Goal: Task Accomplishment & Management: Manage account settings

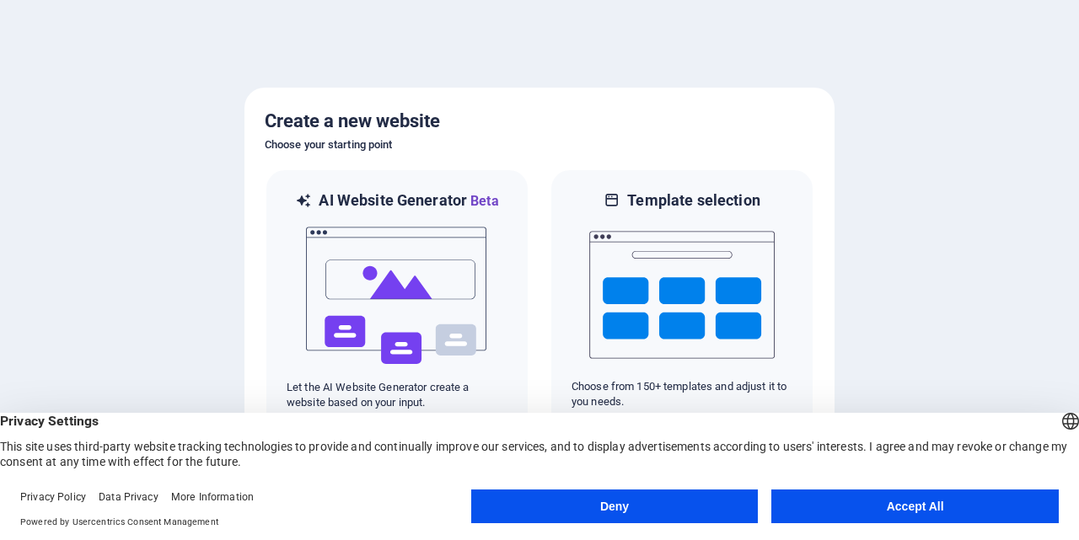
click at [850, 509] on button "Accept All" at bounding box center [914, 507] width 287 height 34
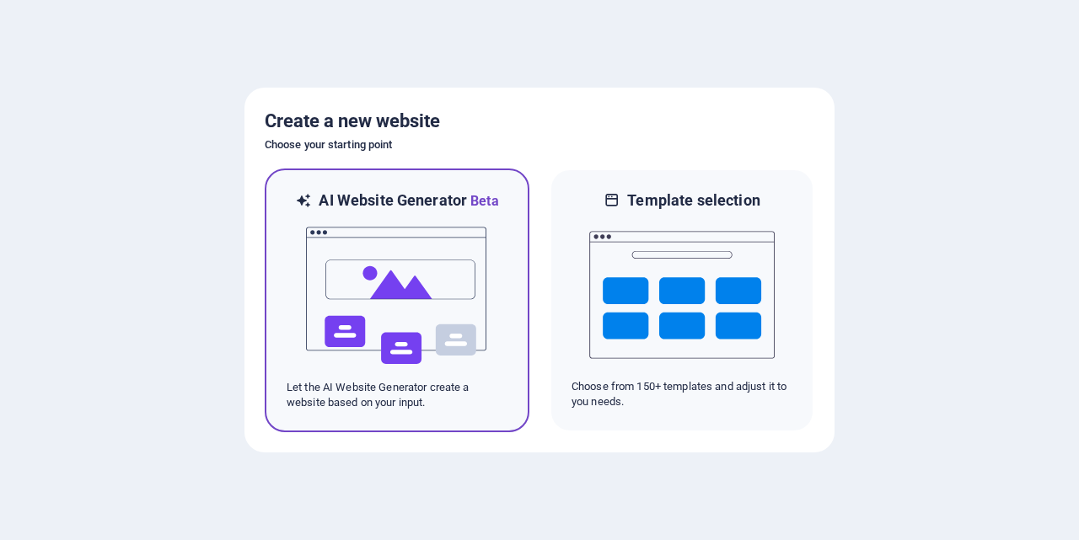
click at [370, 271] on img at bounding box center [396, 296] width 185 height 169
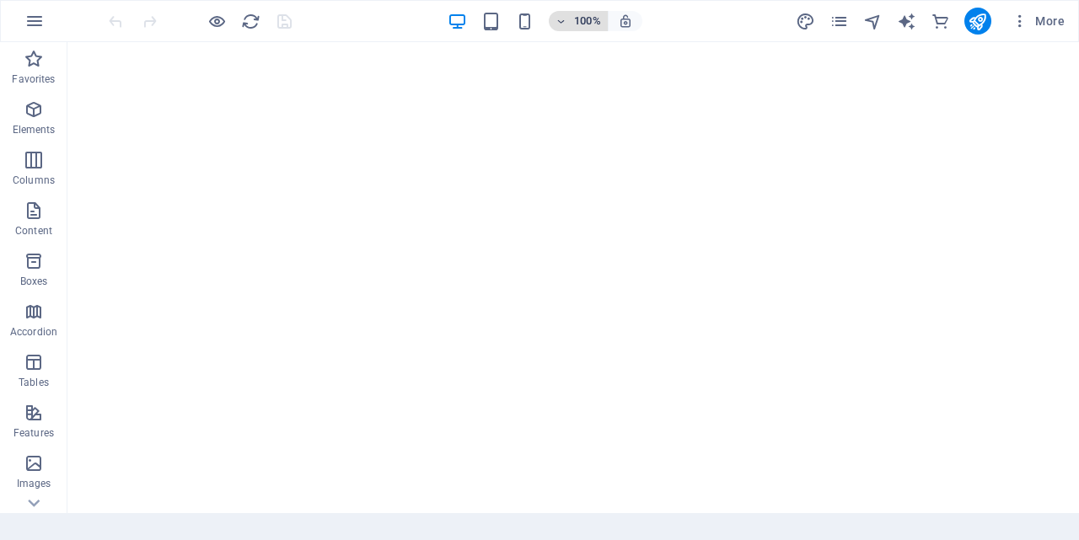
click at [571, 17] on span "100%" at bounding box center [578, 21] width 46 height 20
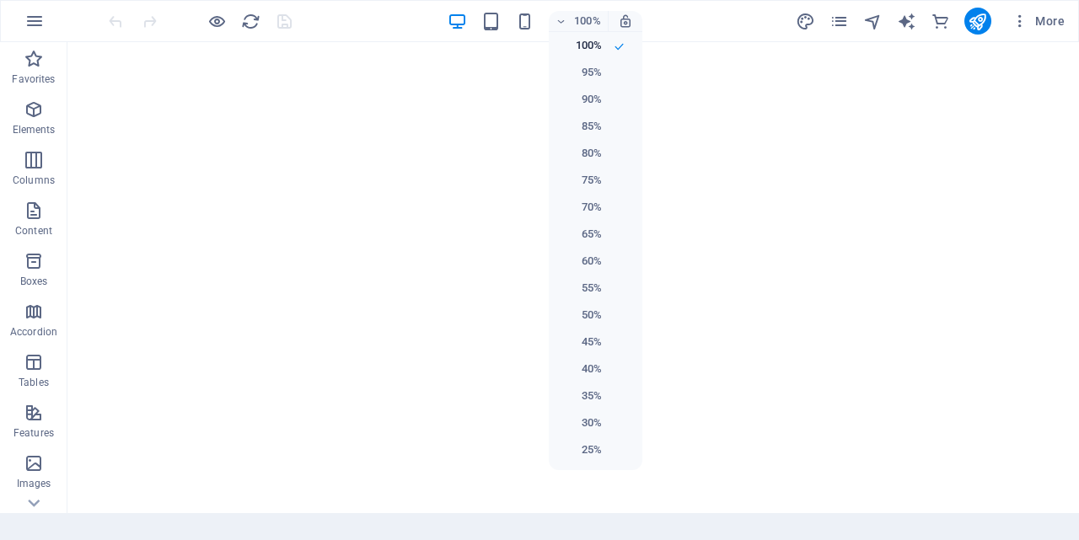
click at [451, 129] on div at bounding box center [539, 270] width 1079 height 540
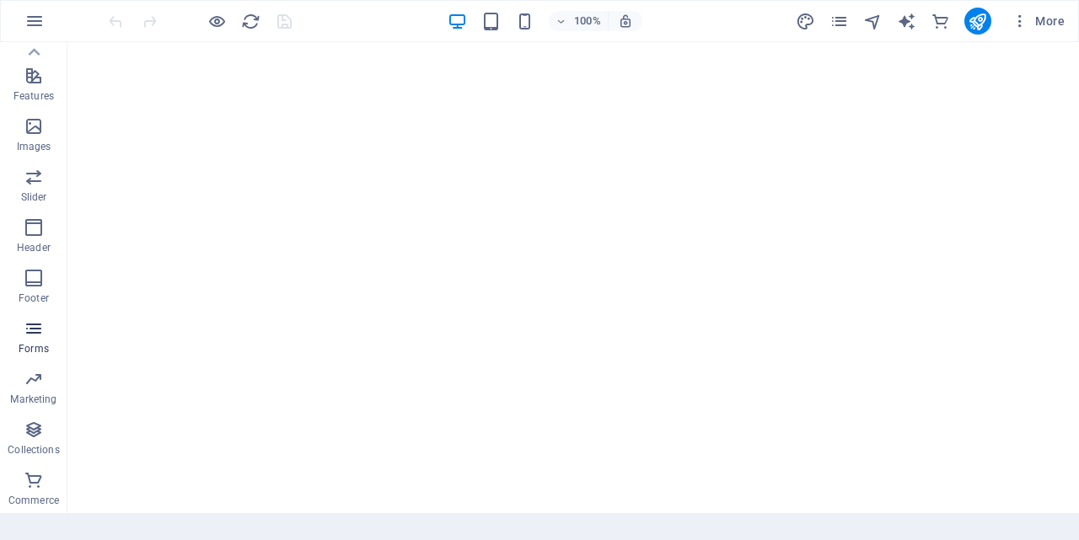
scroll to position [338, 0]
drag, startPoint x: 29, startPoint y: 331, endPoint x: 51, endPoint y: 332, distance: 21.9
click at [29, 332] on icon "button" at bounding box center [34, 328] width 20 height 20
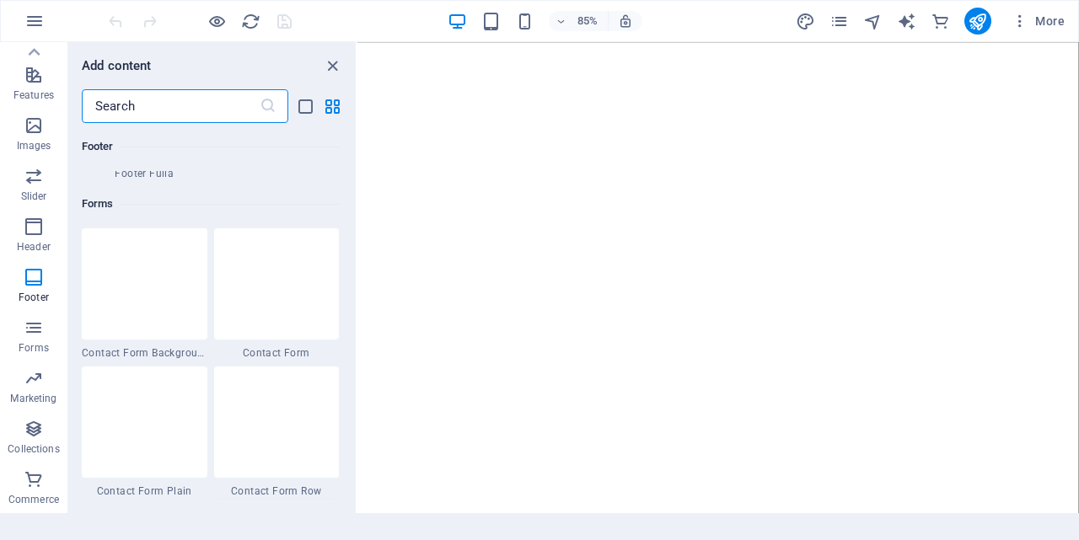
scroll to position [12221, 0]
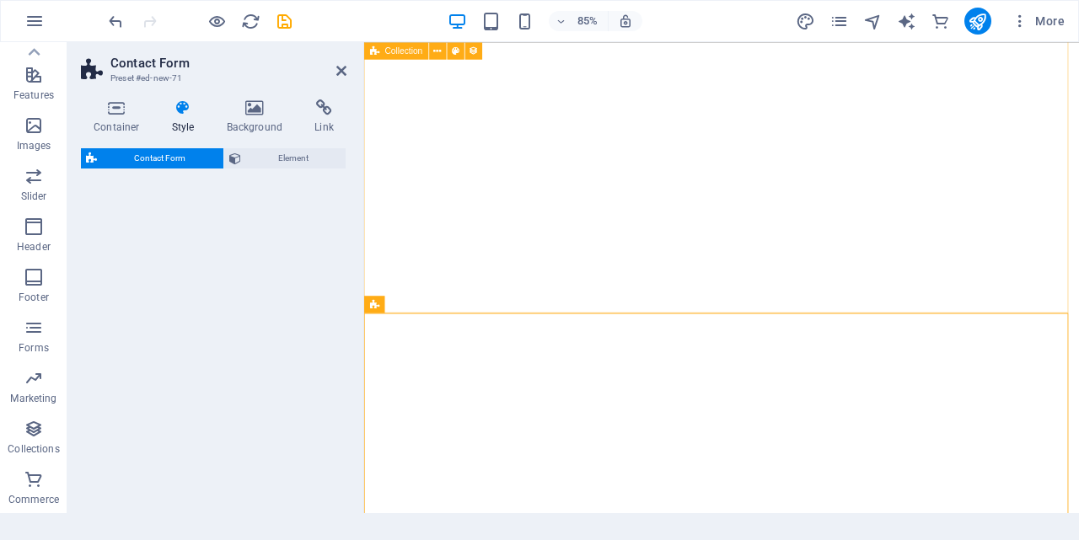
select select "rem"
select select "preset-contact-form-v3-default"
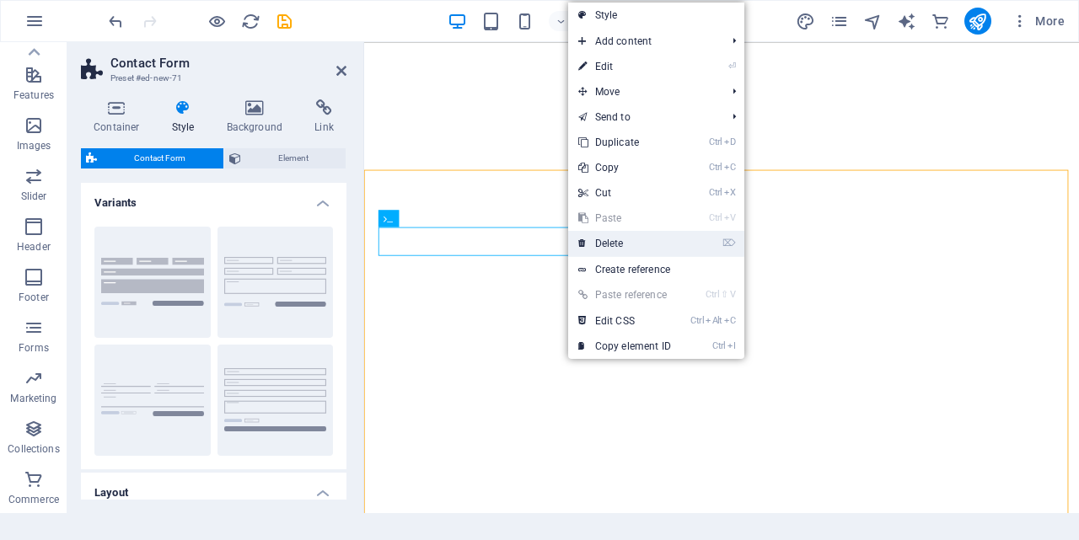
click at [625, 246] on link "⌦ Delete" at bounding box center [624, 243] width 113 height 25
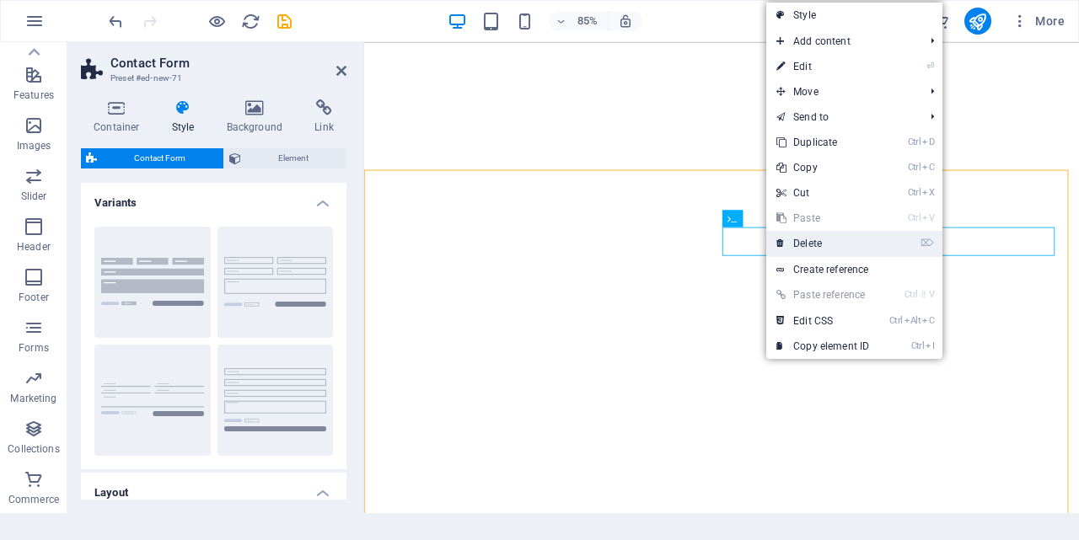
click at [813, 244] on link "⌦ Delete" at bounding box center [822, 243] width 113 height 25
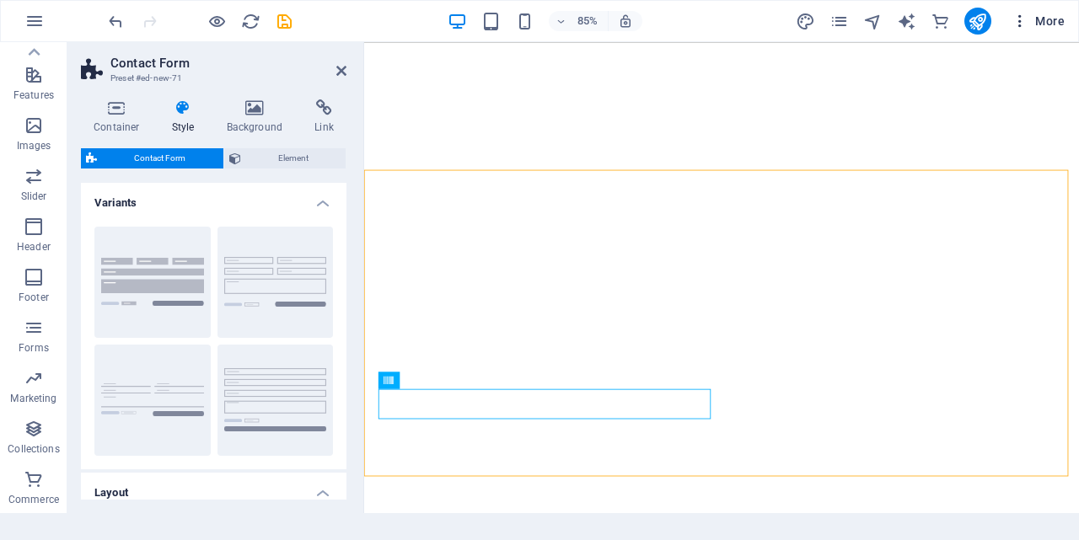
click at [1021, 19] on icon "button" at bounding box center [1019, 21] width 17 height 17
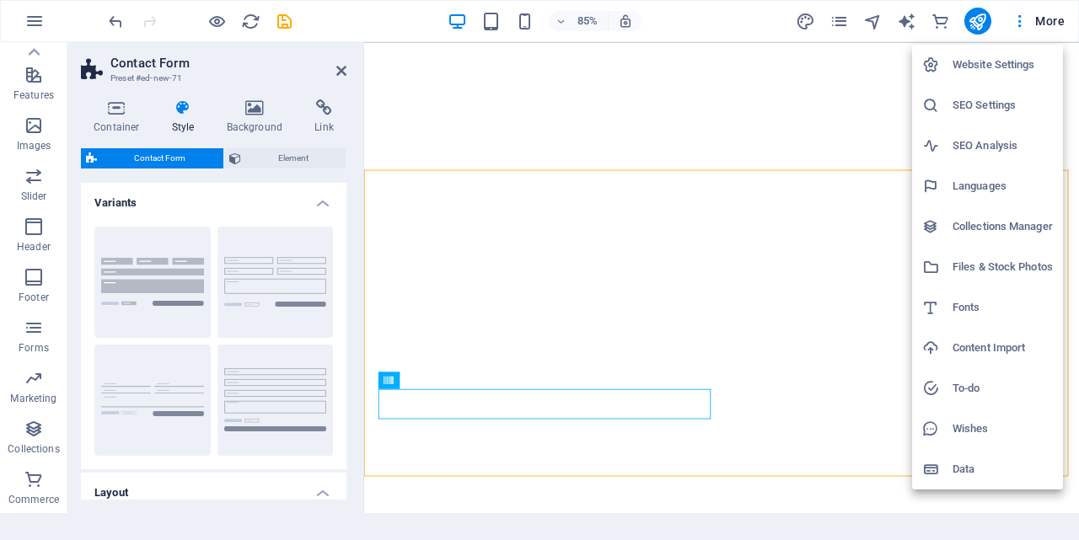
click at [974, 21] on div at bounding box center [539, 270] width 1079 height 540
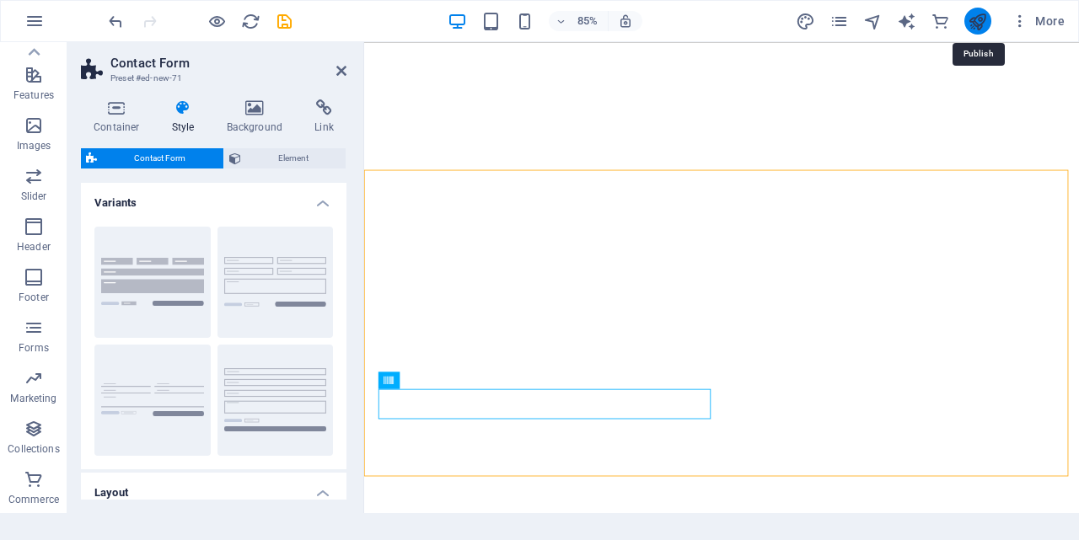
click at [981, 21] on icon "publish" at bounding box center [977, 21] width 19 height 19
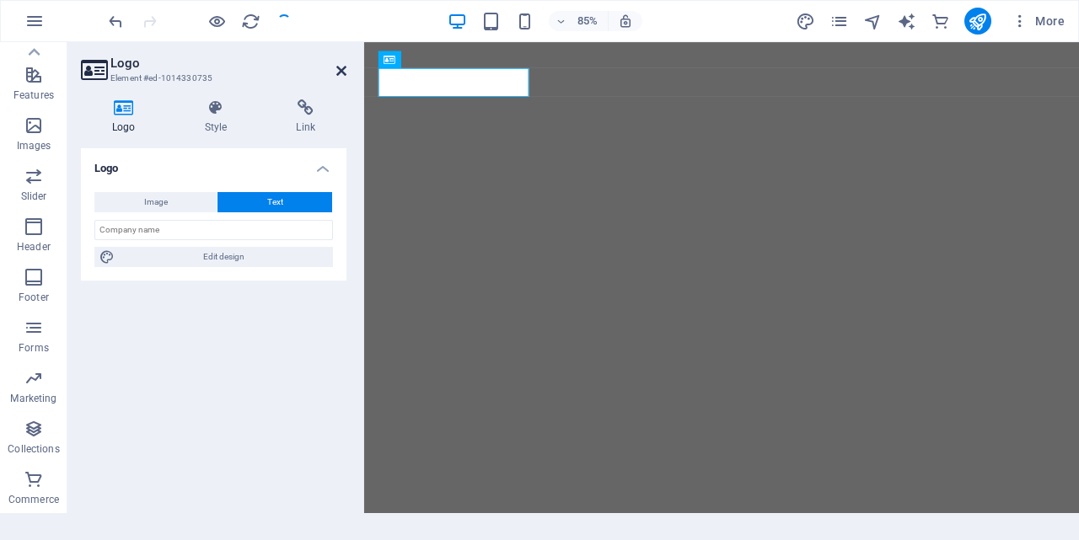
click at [339, 67] on icon at bounding box center [341, 70] width 10 height 13
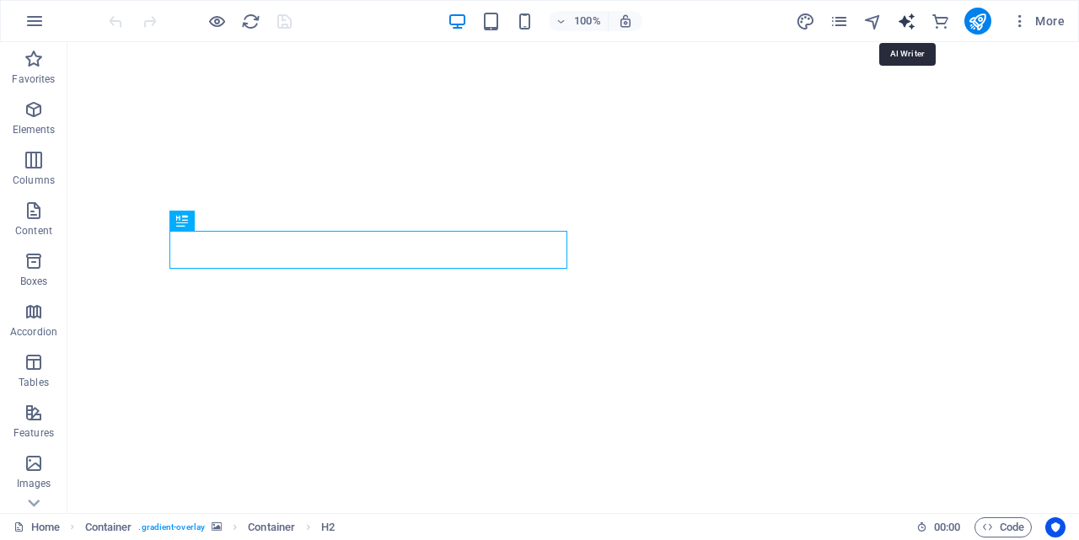
click at [914, 22] on icon "text_generator" at bounding box center [906, 21] width 19 height 19
select select "English"
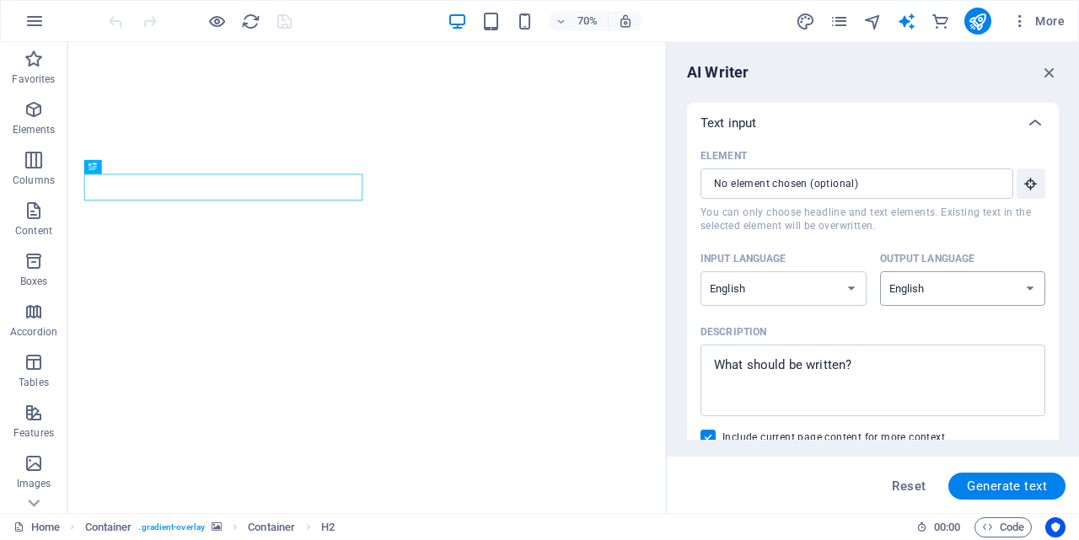
click at [962, 289] on select "Albanian Arabic Armenian Awadhi Azerbaijani Bashkir Basque Belarusian Bengali B…" at bounding box center [963, 288] width 166 height 35
select select "Persian (Farsi)"
click at [880, 271] on select "Albanian Arabic Armenian Awadhi Azerbaijani Bashkir Basque Belarusian Bengali B…" at bounding box center [963, 288] width 166 height 35
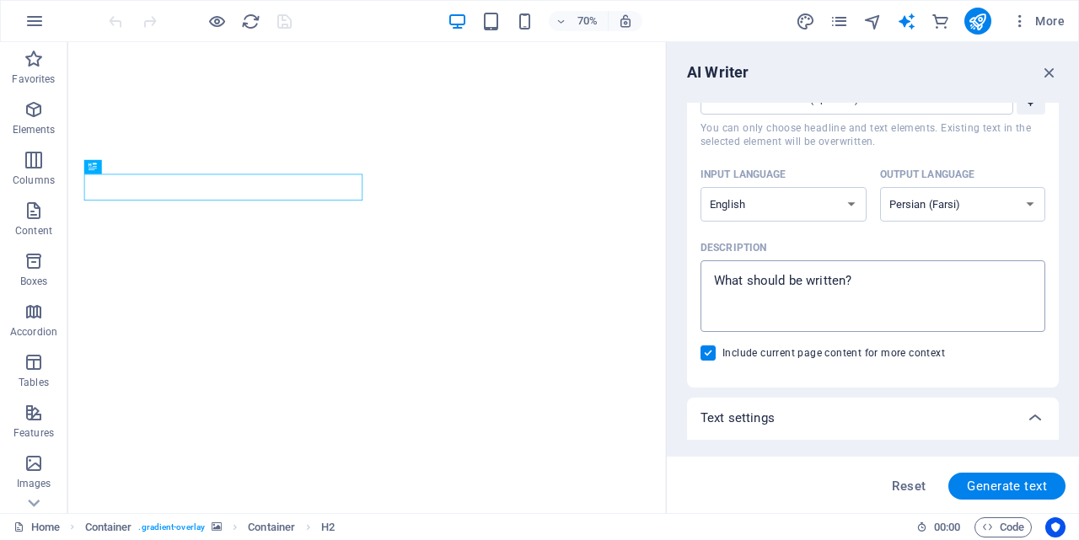
type textarea "x"
click at [775, 280] on textarea "Description x ​" at bounding box center [873, 296] width 328 height 55
type textarea "g"
type textarea "x"
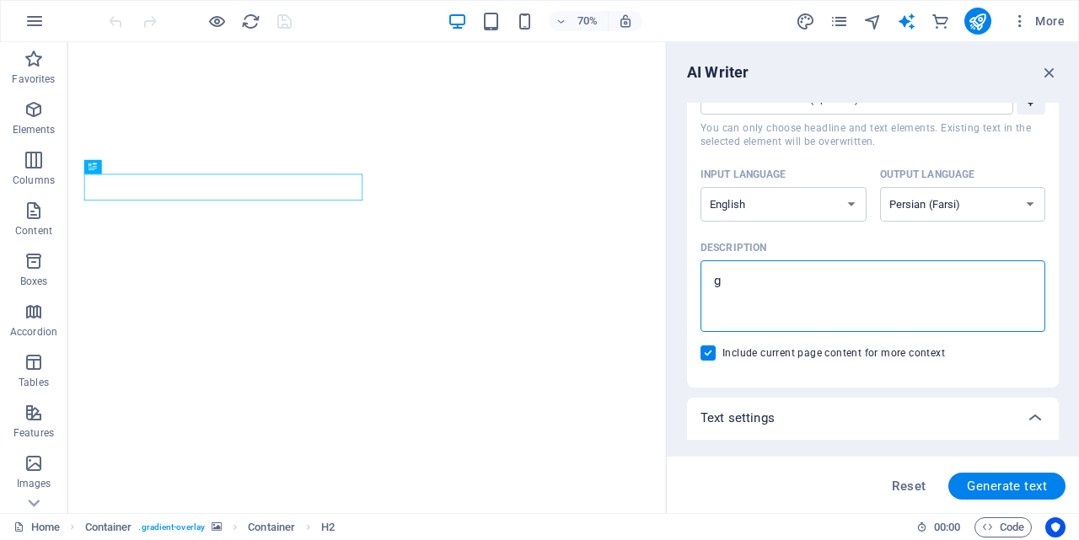
type textarea "x"
type textarea "س"
type textarea "x"
type textarea "سی"
type textarea "x"
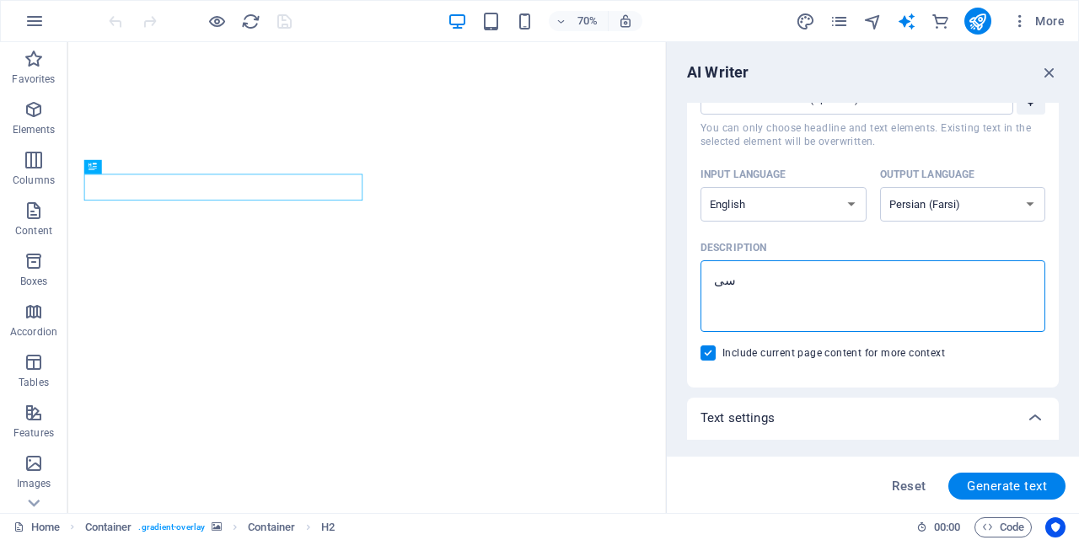
type textarea "سیا"
type textarea "x"
type textarea "سیات"
type textarea "x"
type textarea "سیا"
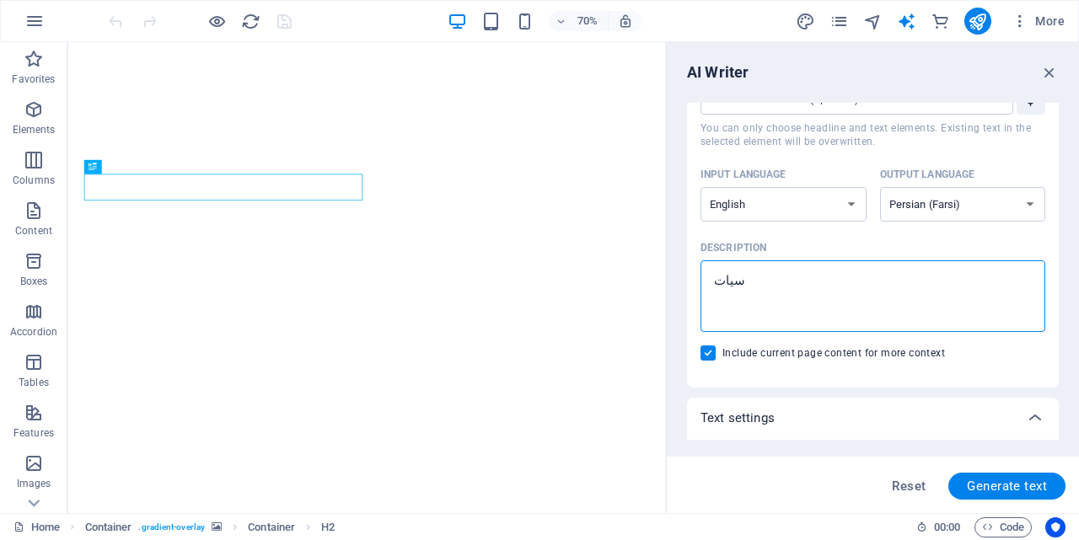
type textarea "x"
type textarea "سی"
type textarea "x"
type textarea "س"
type textarea "x"
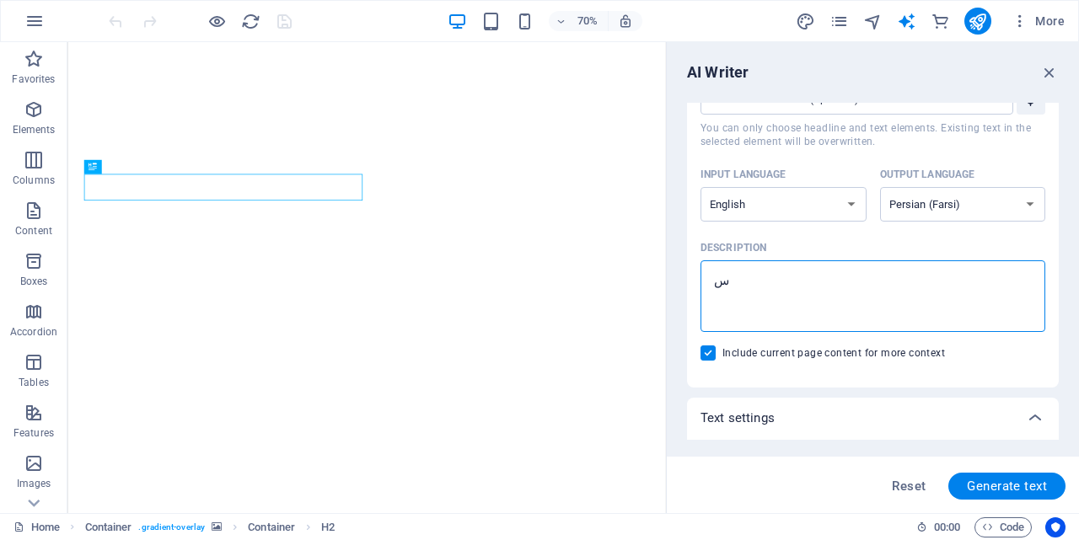
type textarea "سا"
type textarea "x"
type textarea "سای"
type textarea "x"
type textarea "سایت"
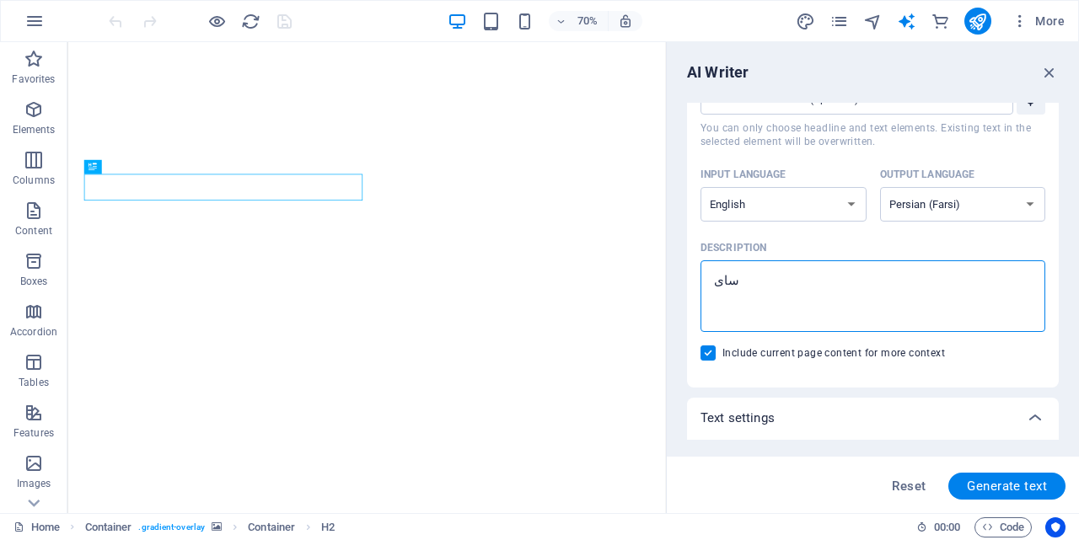
type textarea "x"
type textarea "سایت"
type textarea "x"
type textarea "سایت ر"
type textarea "x"
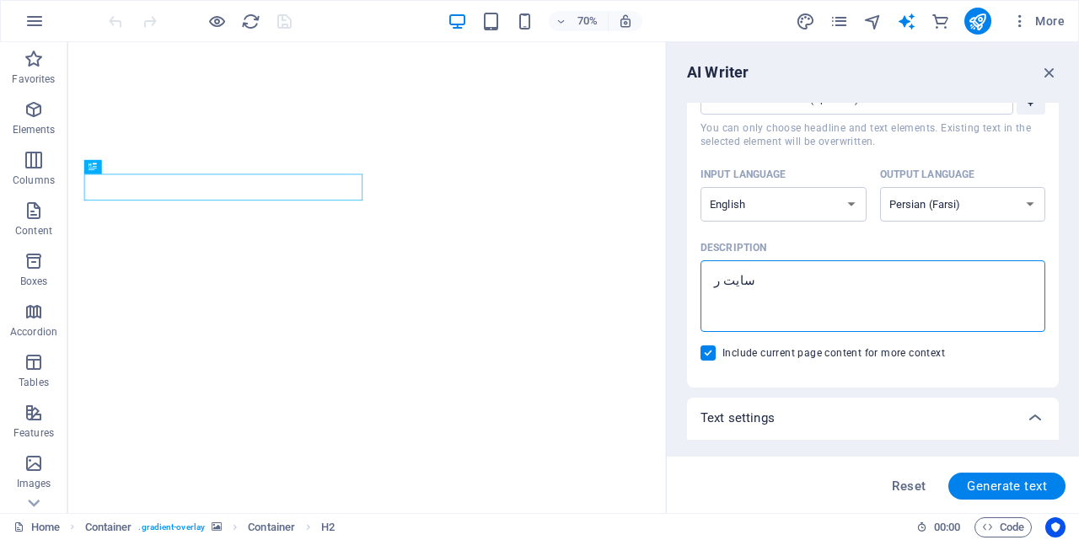
type textarea "سایت را"
type textarea "x"
type textarea "سایت را"
type textarea "x"
type textarea "سایت را ف"
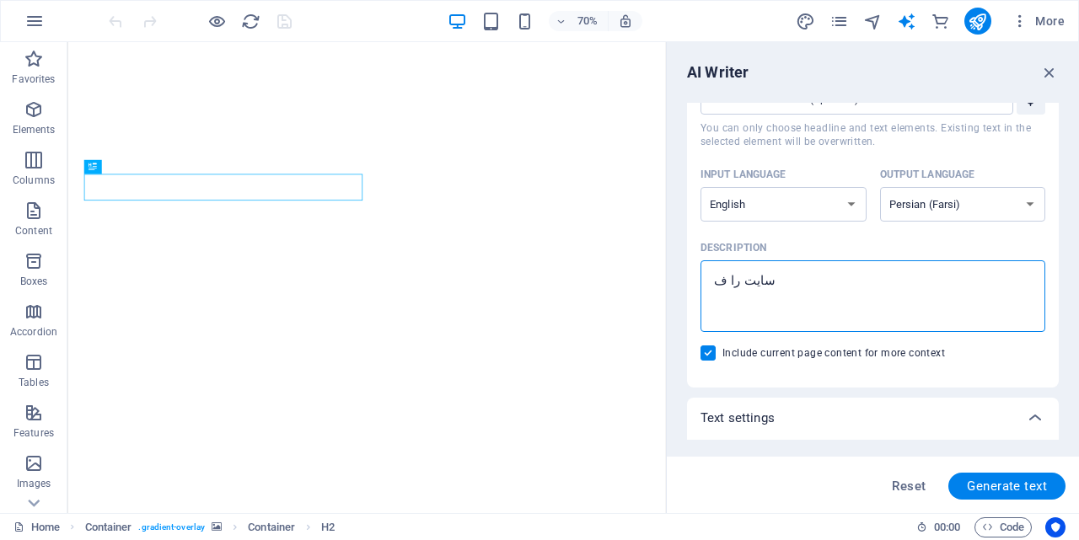
type textarea "x"
type textarea "سایت را فا"
type textarea "x"
type textarea "سایت را فار"
type textarea "x"
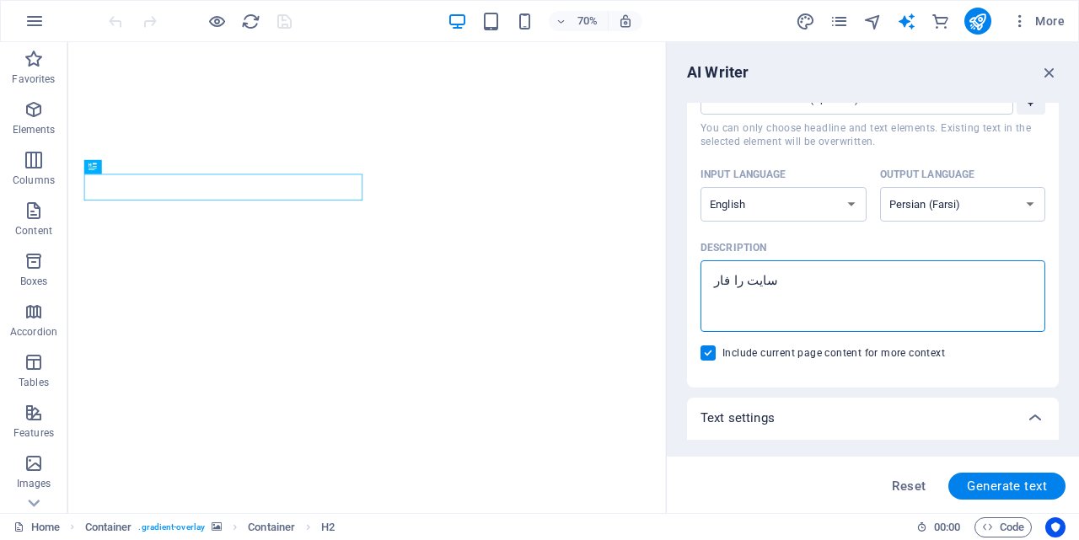
type textarea "سایت را فارس"
type textarea "x"
type textarea "سایت را فارسی"
type textarea "x"
type textarea "سایت را فارسی"
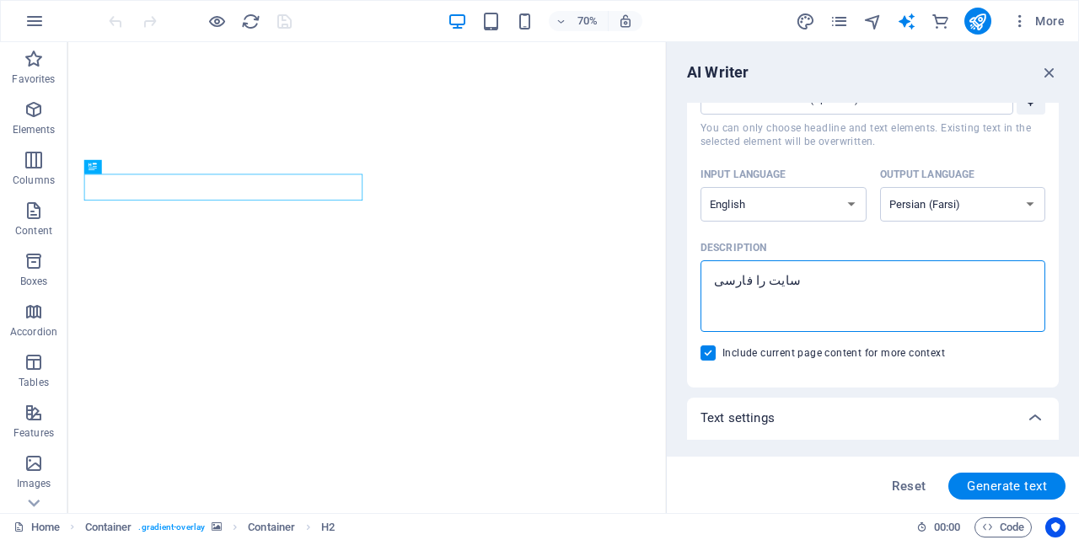
type textarea "x"
type textarea "سایت را فارسی ن"
type textarea "x"
type textarea "سایت را فارسی نو"
type textarea "x"
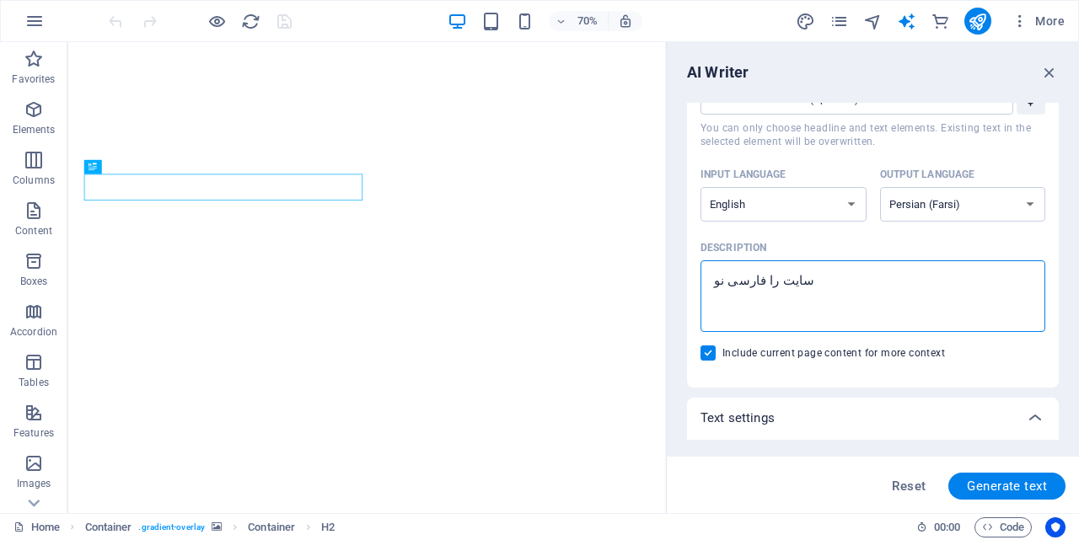
type textarea "سایت را فارسی نوی"
type textarea "x"
type textarea "سایت را فارسی نویس"
type textarea "x"
type textarea "سایت را فارسی نویس"
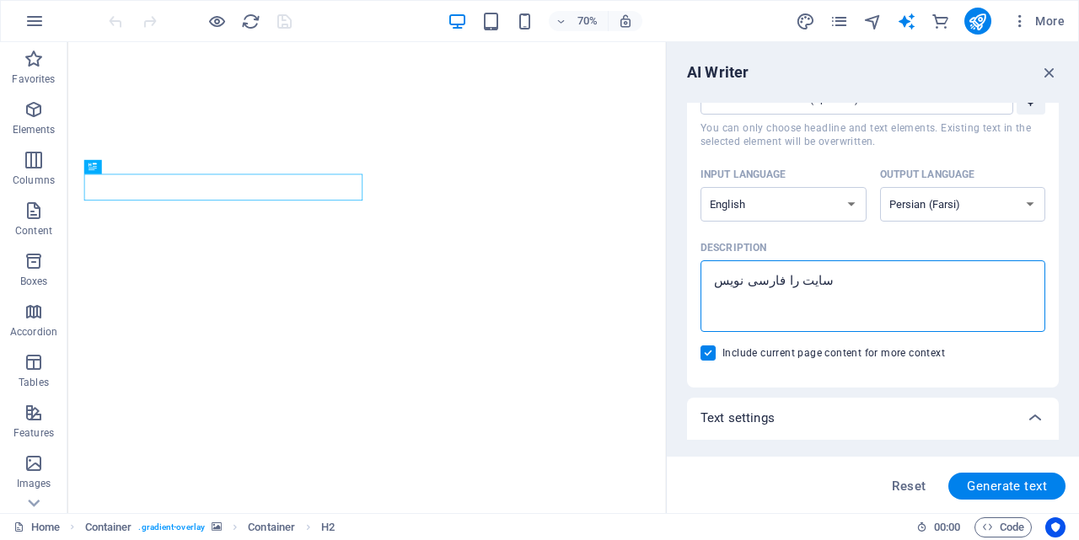
type textarea "x"
type textarea "سایت را فارسی نویس ی"
type textarea "x"
type textarea "سایت را فارسی نویس یا"
type textarea "x"
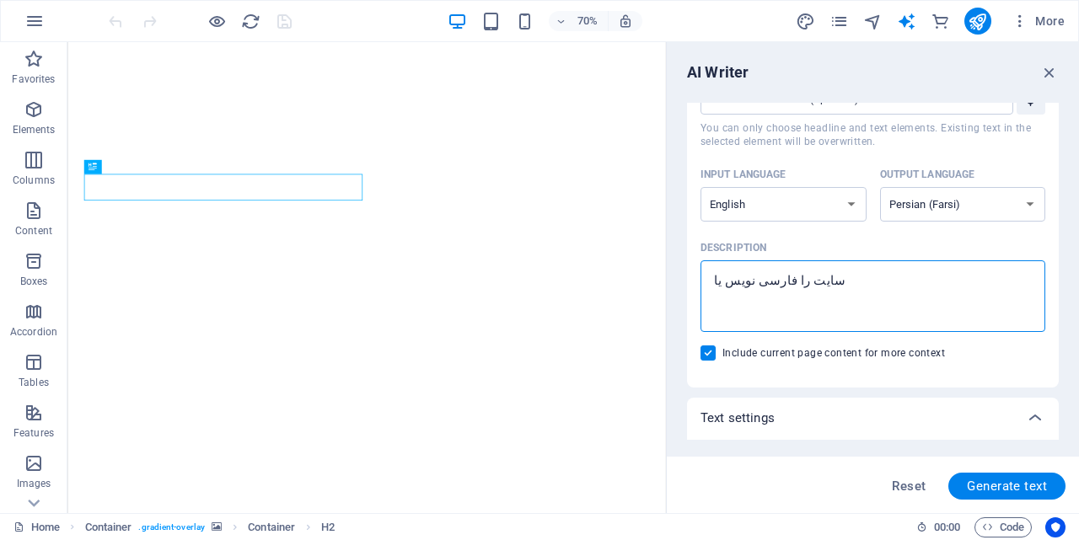
type textarea "سایت را فارسی نویس یا"
type textarea "x"
type textarea "سایت را فارسی نویس یا ر"
type textarea "x"
type textarea "سایت را فارسی نویس یا را"
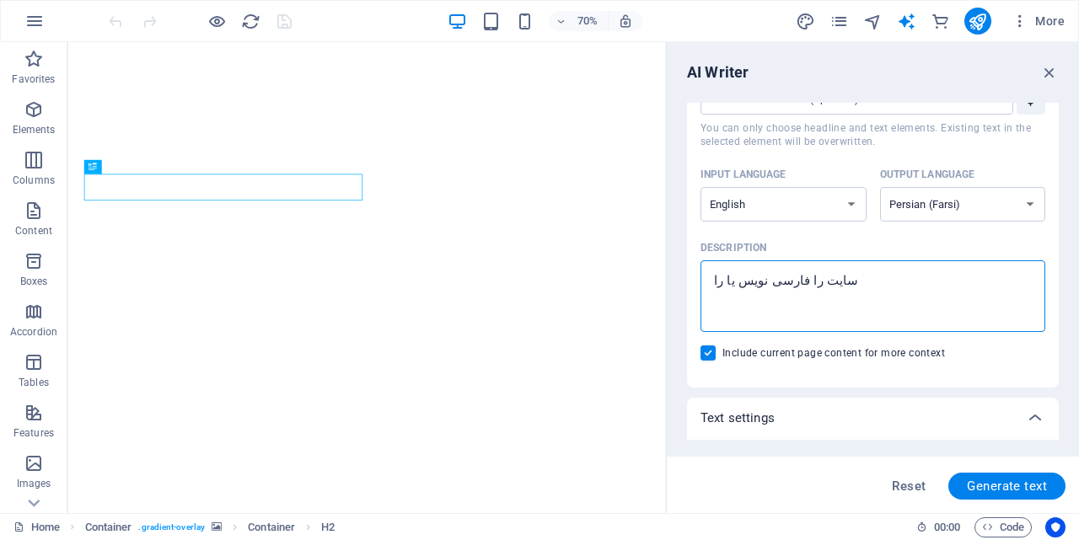
type textarea "x"
type textarea "سایت را فارسی نویس یا راس"
type textarea "x"
type textarea "سایت را فارسی نویس یا راست"
type textarea "x"
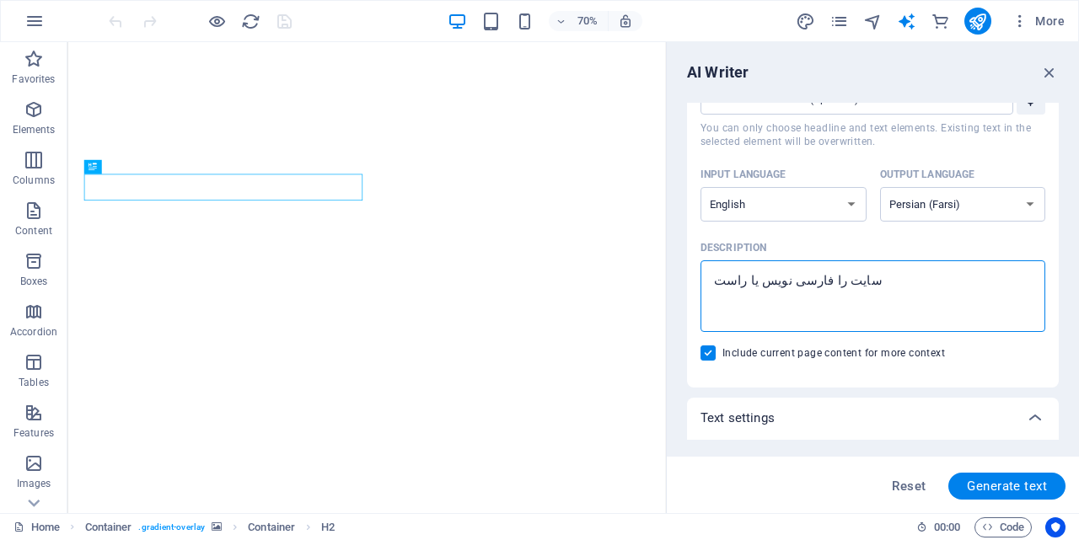
type textarea "سایت را فارسی نویس یا راست"
type textarea "x"
type textarea "سایت را فارسی نویس یا راست چ"
type textarea "x"
type textarea "سایت را فارسی نویس یا راست چی"
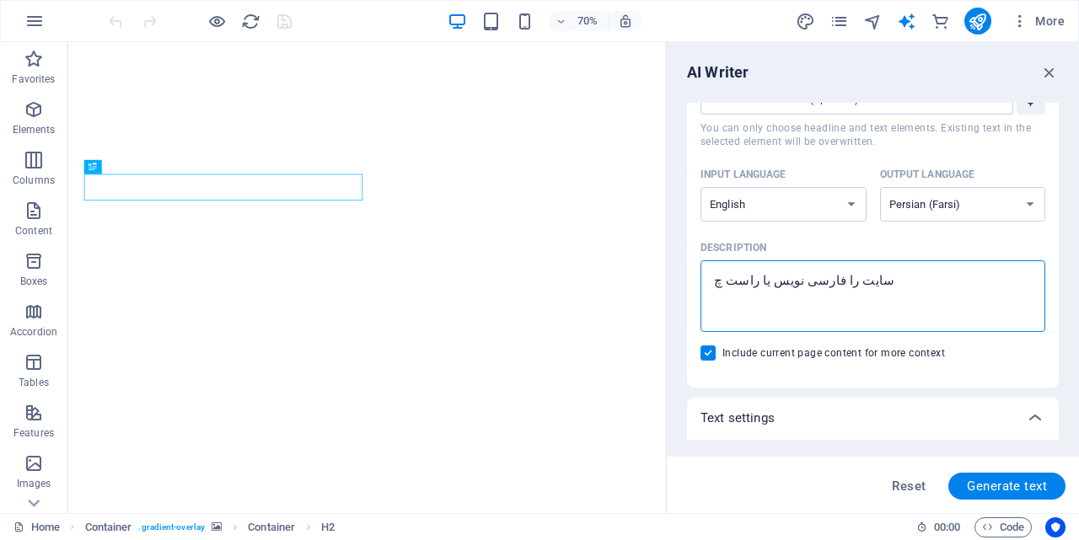
type textarea "x"
type textarea "سایت را فارسی نویس یا راست چین"
type textarea "x"
type textarea "سایت را فارسی نویس یا راست چین"
type textarea "x"
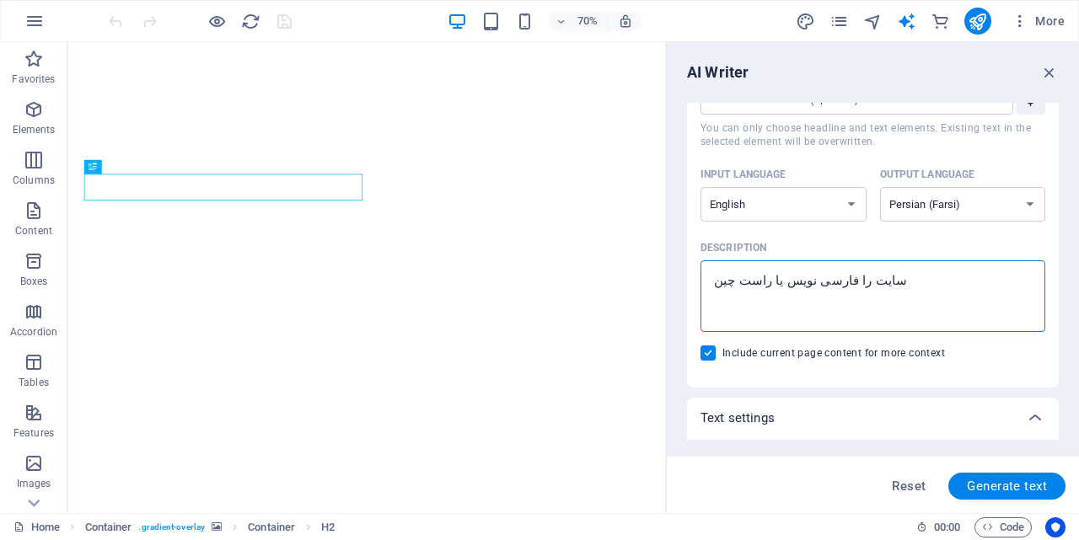
type textarea "سایت را فارسی نویس یا راست چین ک"
type textarea "x"
type textarea "سایت را فارسی نویس یا راست چین کن"
type textarea "x"
type textarea "سایت را فارسی نویس یا راست چین کن"
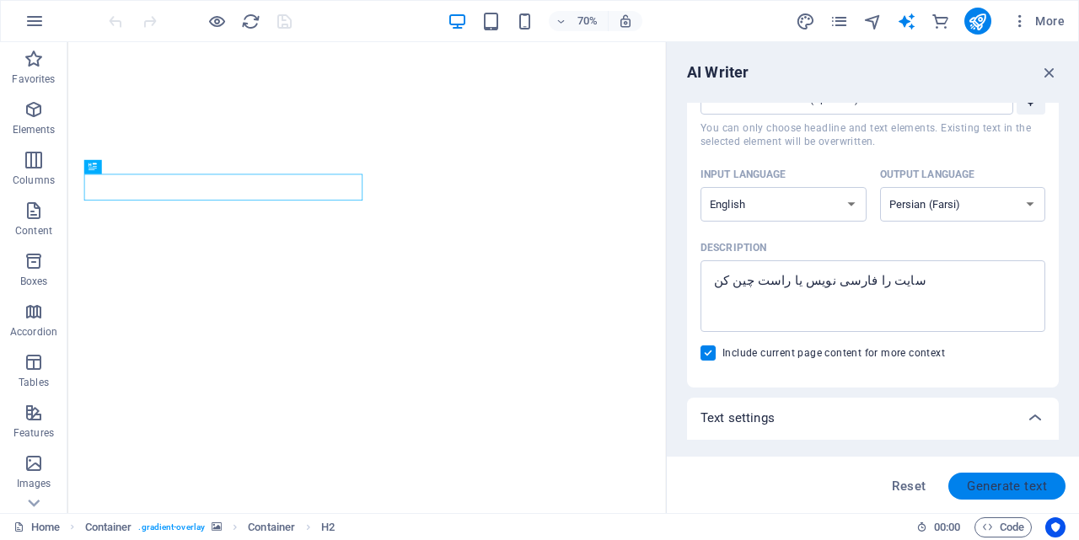
click at [999, 494] on button "Generate text" at bounding box center [1006, 486] width 117 height 27
type textarea "x"
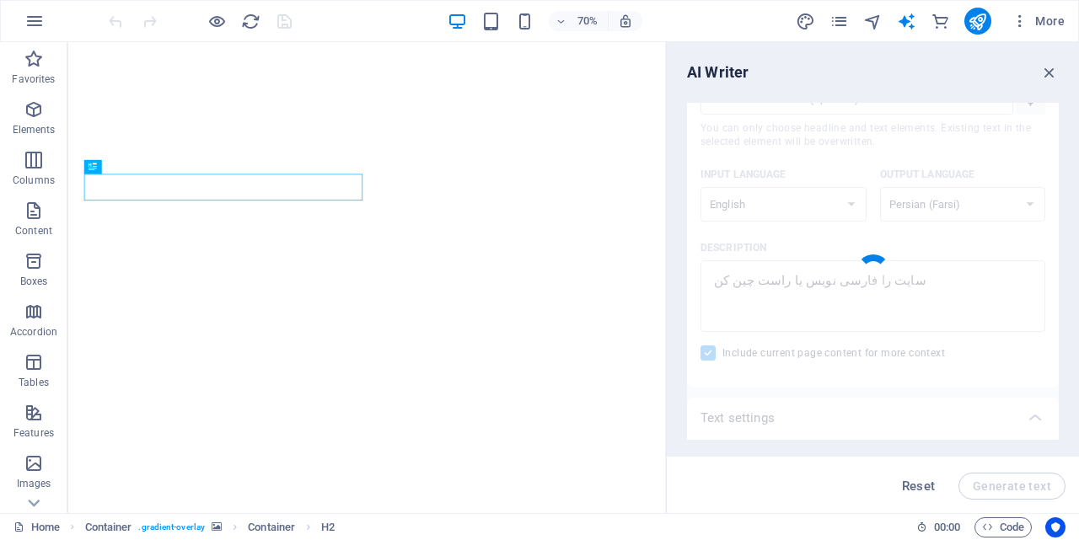
type textarea "x"
type textarea "سایت ما به منظور جذب و تکریم علاقه‌مندان به موسیقی، طراحی شده است. با امکاناتی …"
type textarea "x"
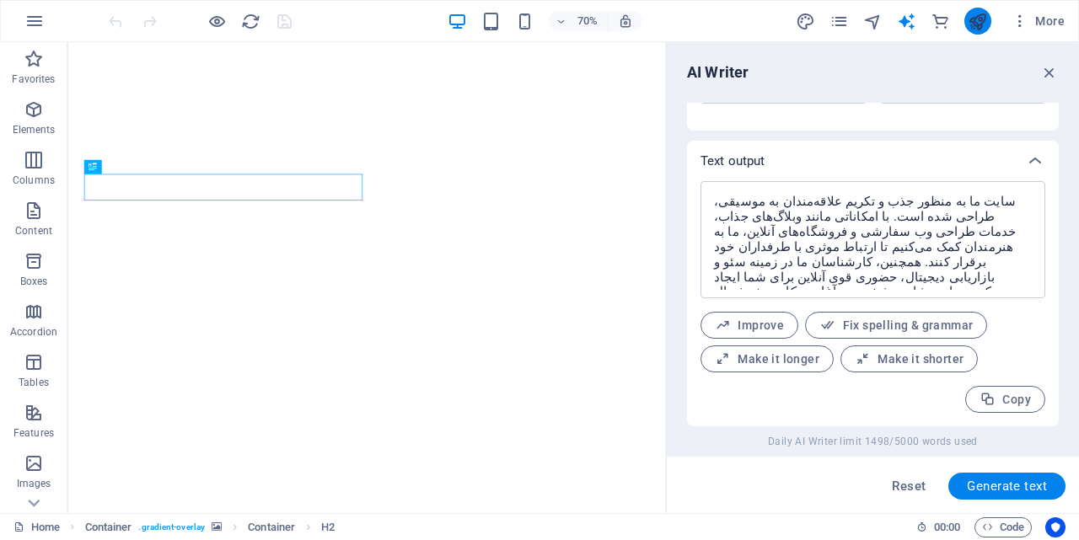
scroll to position [288, 0]
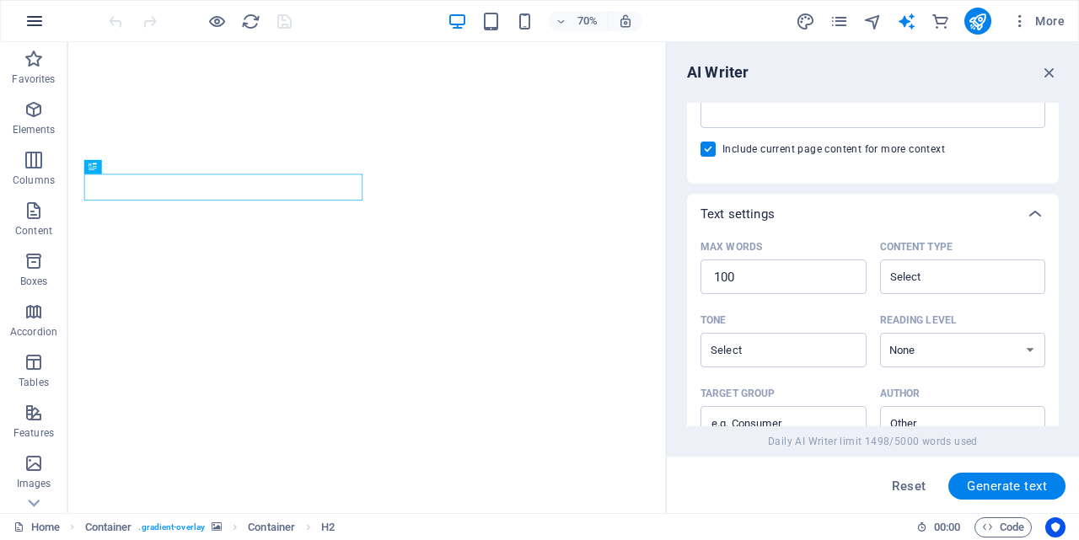
click at [34, 23] on icon "button" at bounding box center [34, 21] width 20 height 20
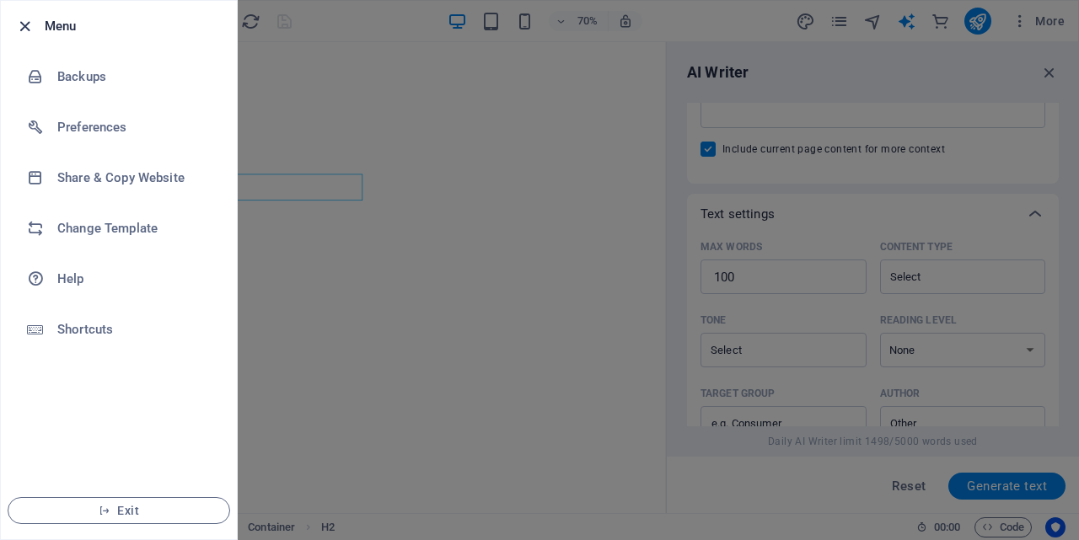
click at [28, 30] on icon "button" at bounding box center [24, 26] width 19 height 19
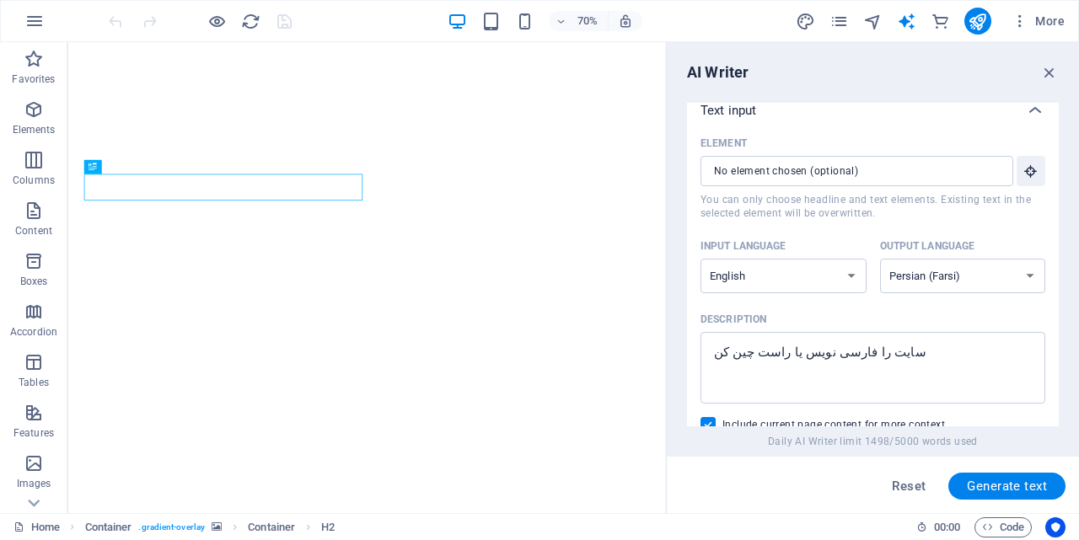
scroll to position [0, 0]
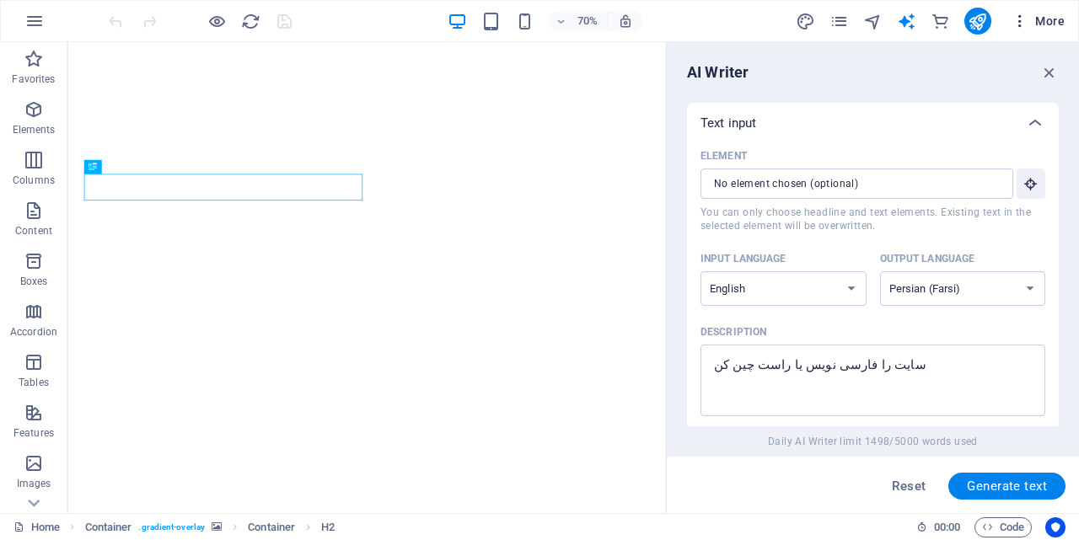
click at [1021, 19] on icon "button" at bounding box center [1019, 21] width 17 height 17
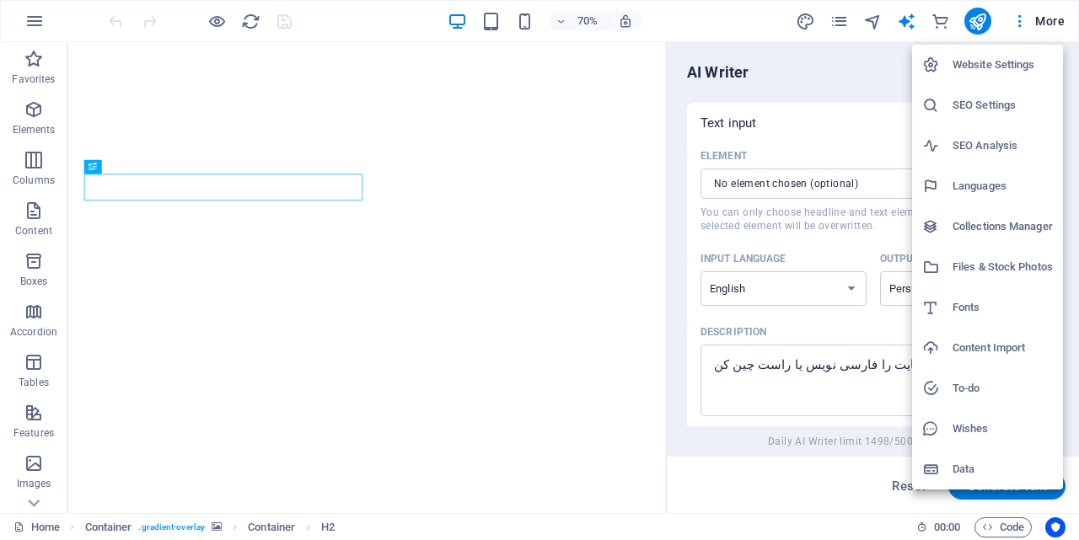
drag, startPoint x: 661, startPoint y: 85, endPoint x: 669, endPoint y: 124, distance: 39.7
click at [669, 124] on div at bounding box center [539, 270] width 1079 height 540
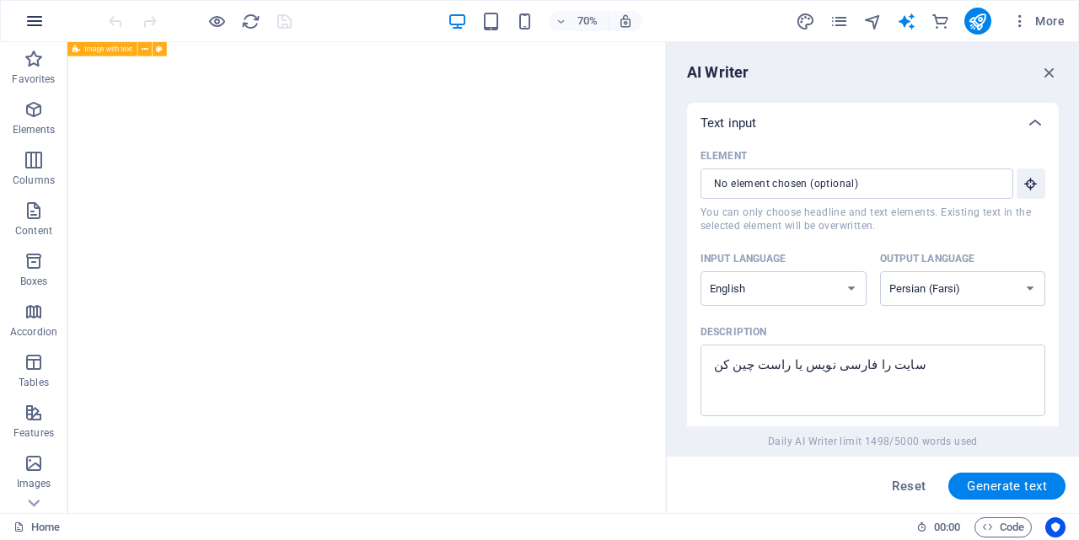
click at [40, 19] on icon "button" at bounding box center [34, 21] width 20 height 20
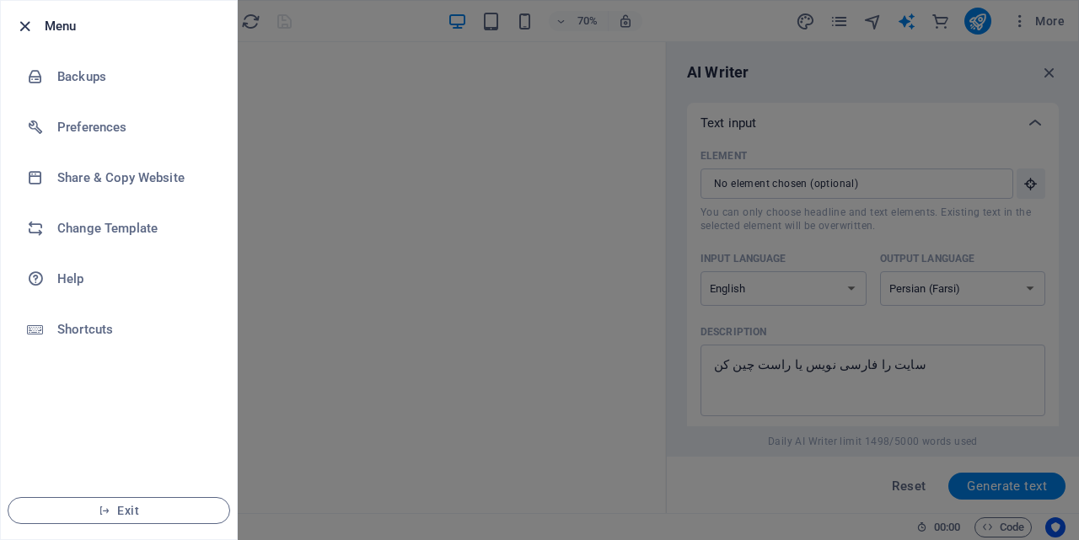
click at [31, 26] on icon "button" at bounding box center [24, 26] width 19 height 19
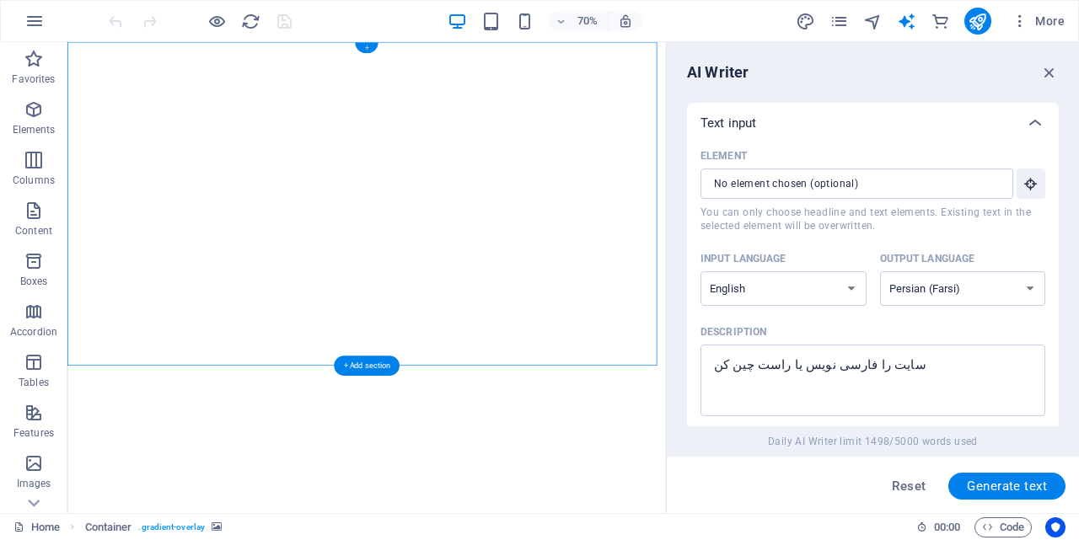
click at [367, 48] on div "+" at bounding box center [366, 48] width 23 height 11
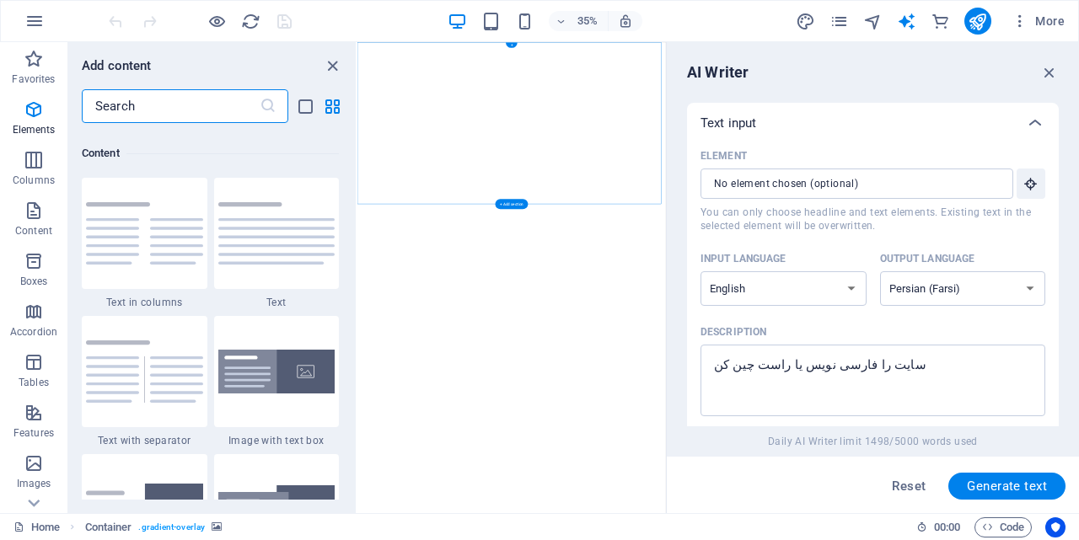
scroll to position [2949, 0]
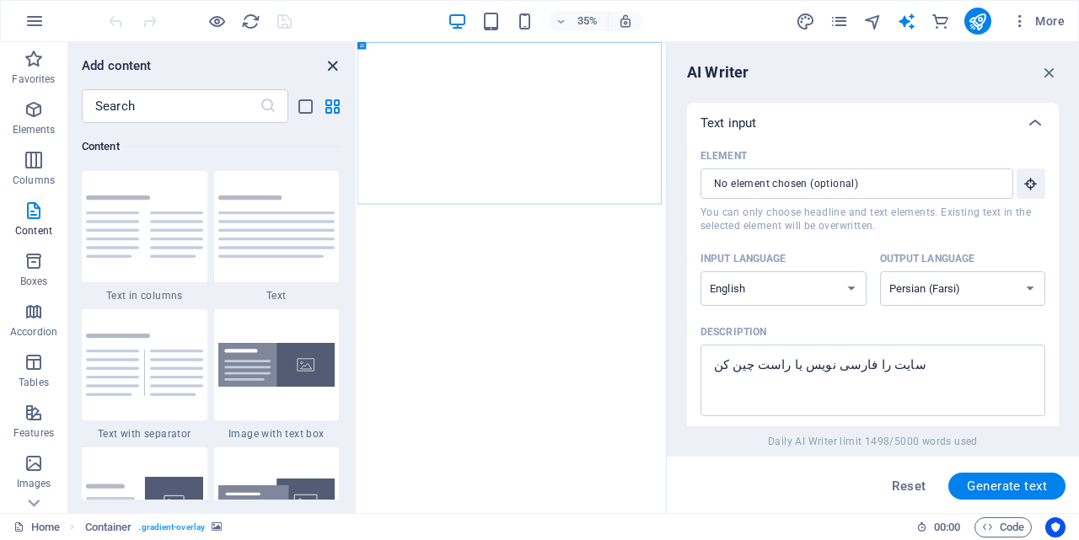
click at [330, 62] on icon "close panel" at bounding box center [332, 65] width 19 height 19
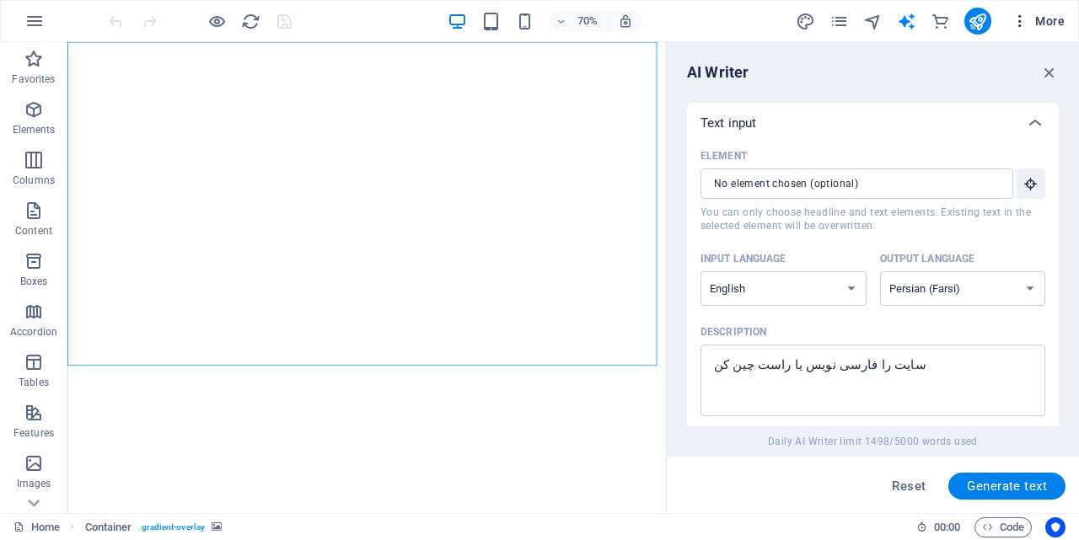
click at [1027, 24] on icon "button" at bounding box center [1019, 21] width 17 height 17
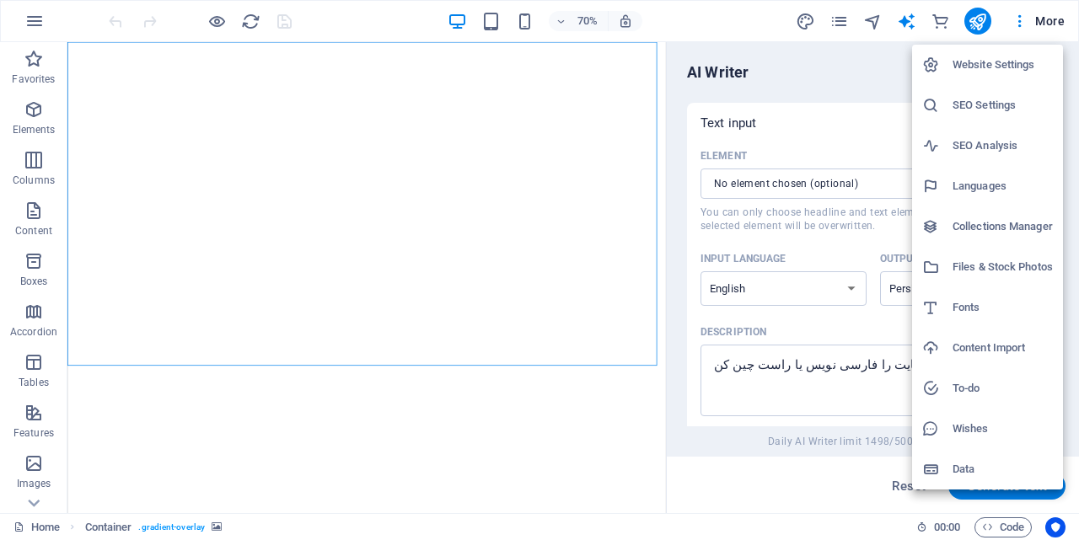
click at [980, 183] on h6 "Languages" at bounding box center [1002, 186] width 100 height 20
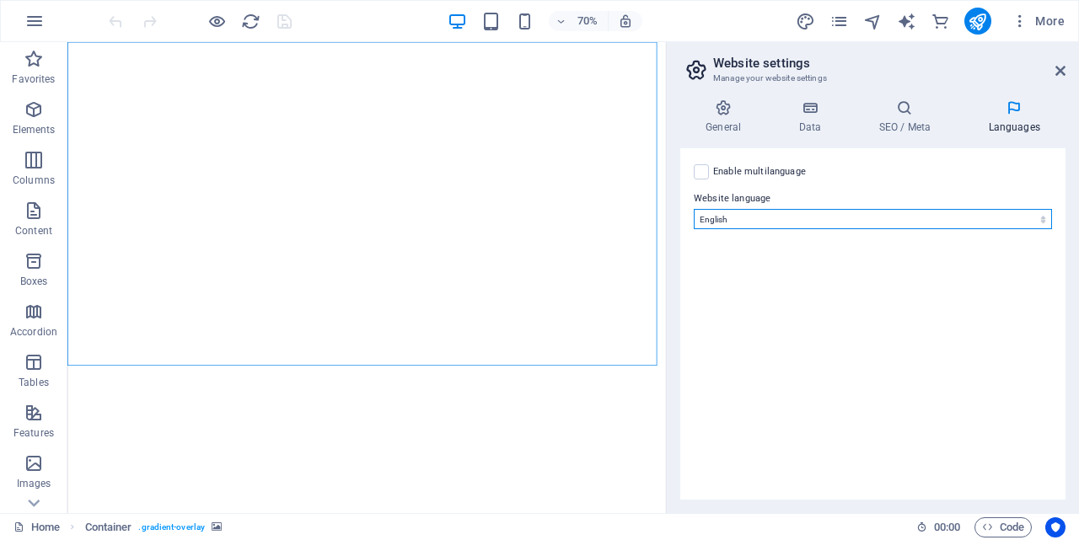
click at [759, 213] on select "Abkhazian Afar Afrikaans Akan Albanian Amharic Arabic Aragonese Armenian Assame…" at bounding box center [873, 219] width 358 height 20
select select "46"
click at [694, 209] on select "Abkhazian Afar Afrikaans Akan Albanian Amharic Arabic Aragonese Armenian Assame…" at bounding box center [873, 219] width 358 height 20
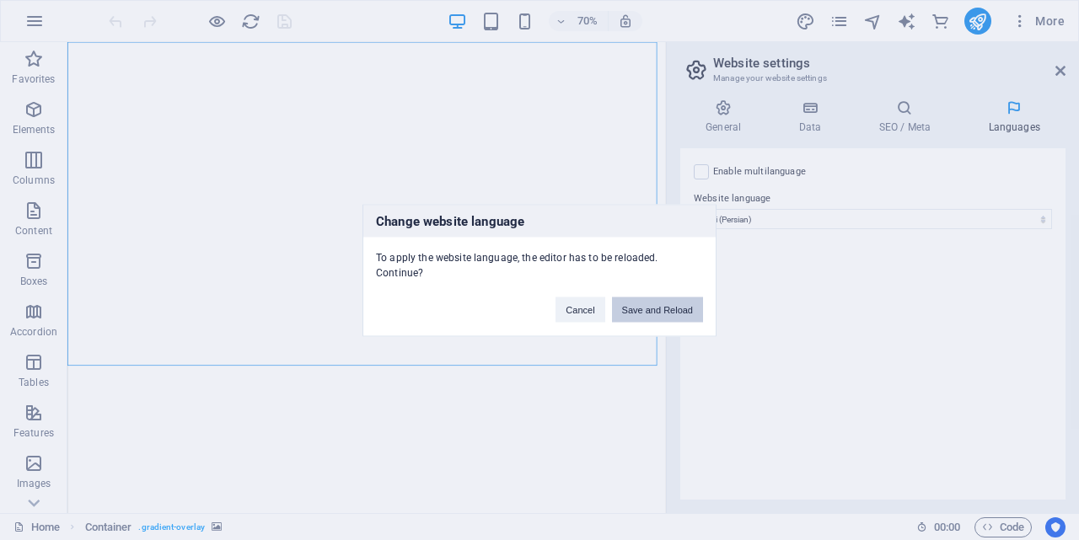
click at [646, 311] on button "Save and Reload" at bounding box center [657, 309] width 91 height 25
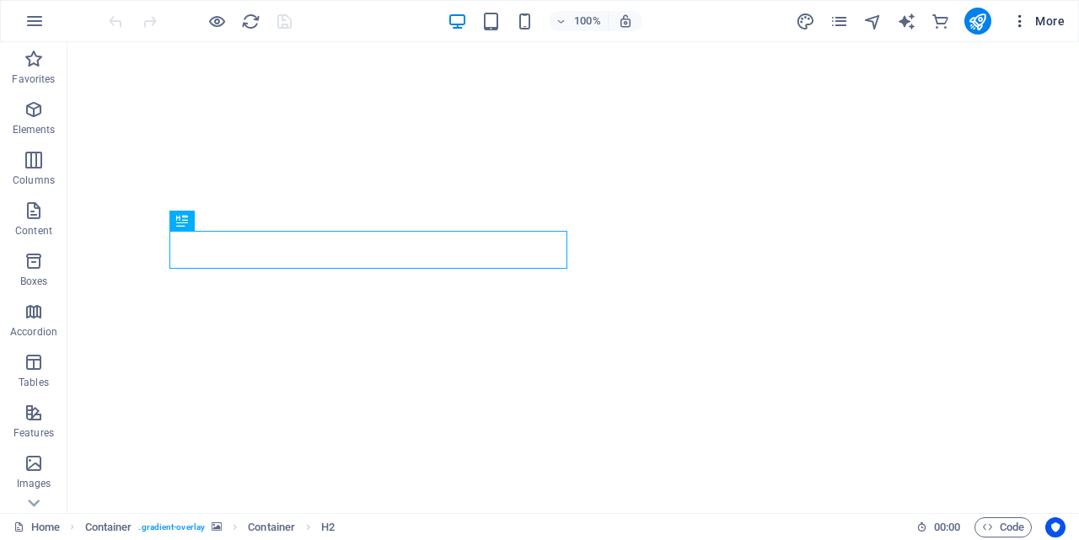
click at [1022, 20] on icon "button" at bounding box center [1019, 21] width 17 height 17
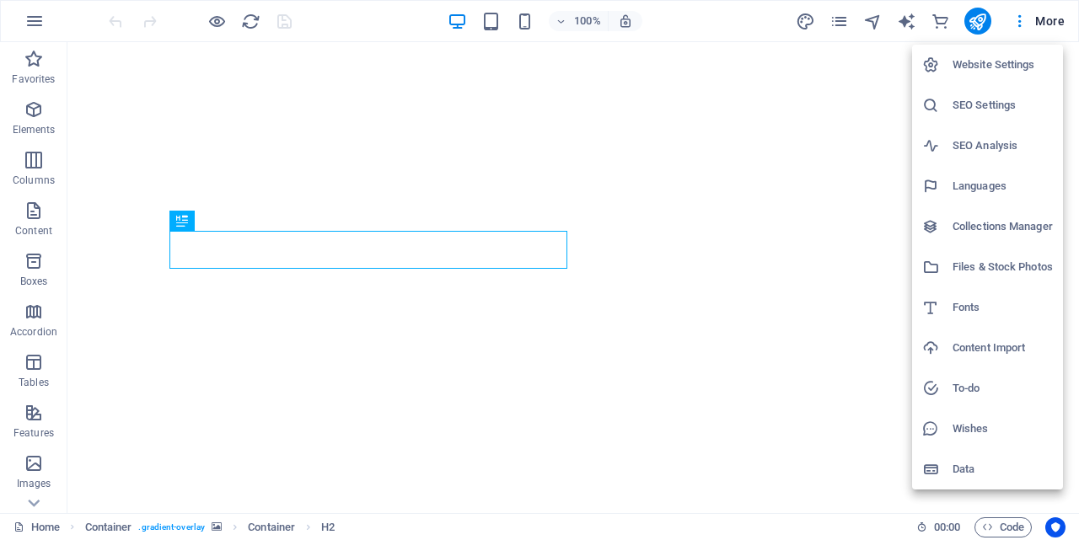
click at [987, 188] on h6 "Languages" at bounding box center [1002, 186] width 100 height 20
select select "46"
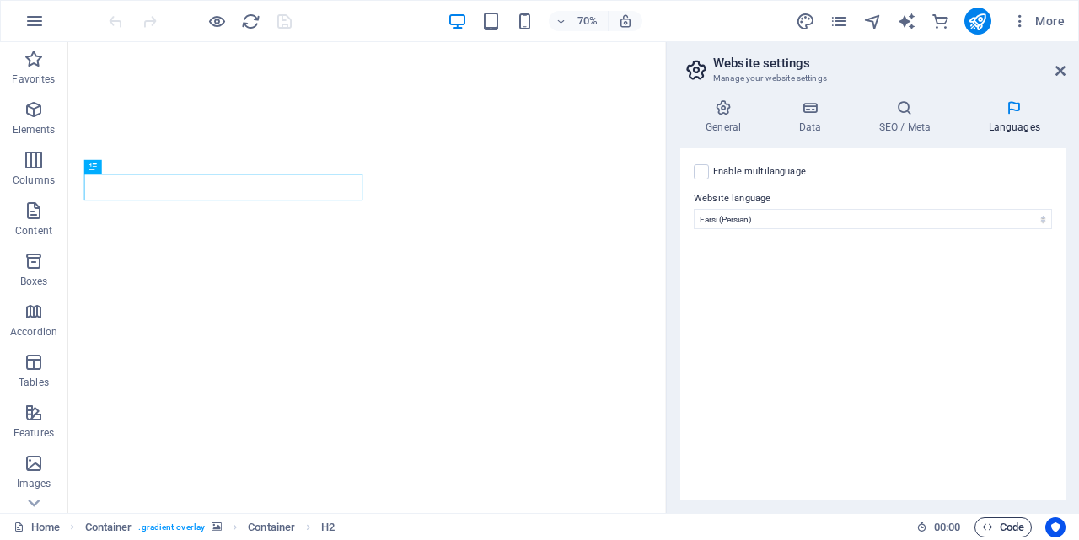
click at [993, 526] on span "Code" at bounding box center [1003, 527] width 42 height 20
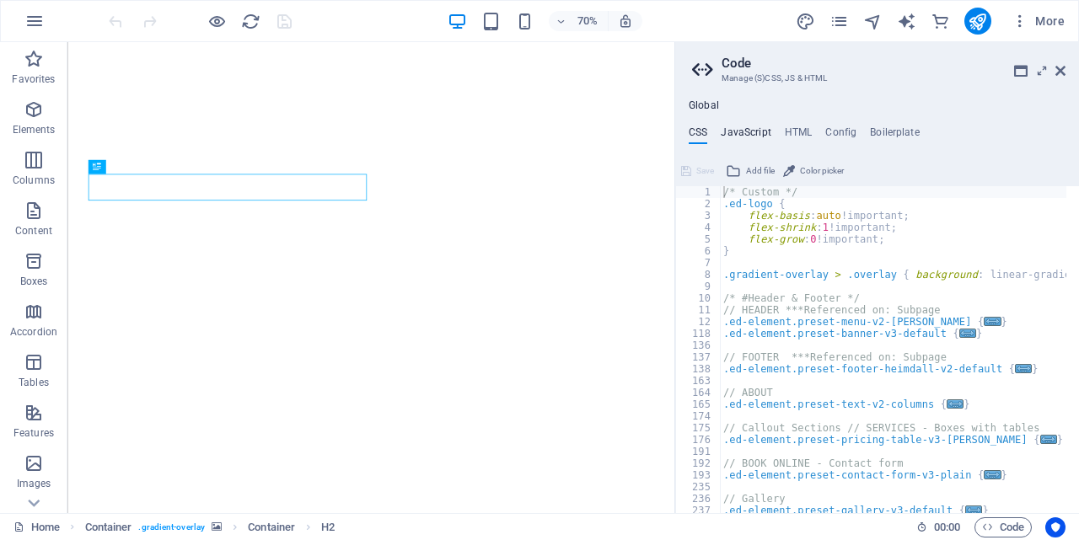
click at [753, 131] on h4 "JavaScript" at bounding box center [746, 135] width 50 height 19
type textarea "/* JS for preset "Menu V2" */"
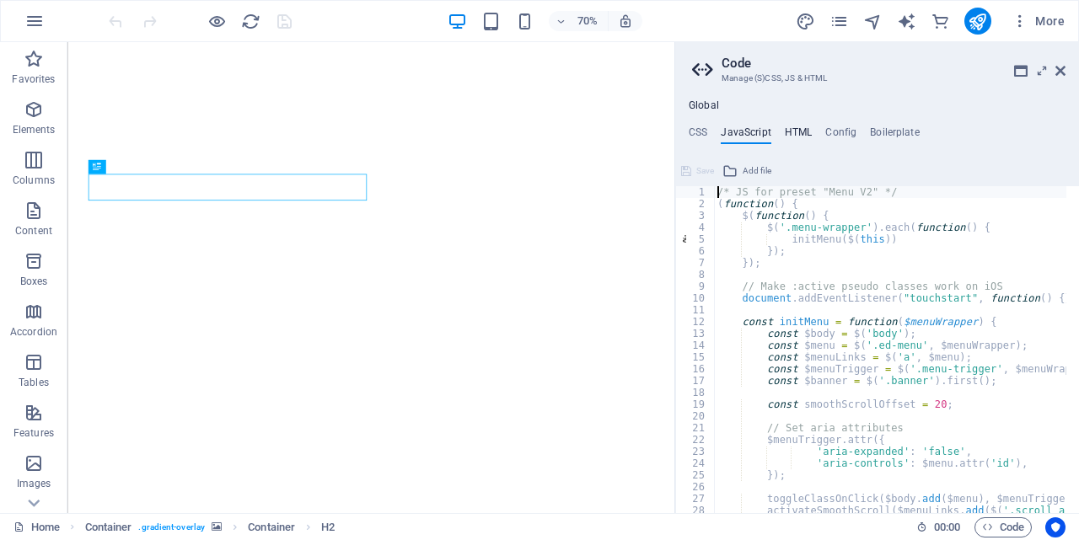
click at [805, 138] on h4 "HTML" at bounding box center [799, 135] width 28 height 19
type textarea "<a href="#main-content" class="wv-link-content button">Skip to main content</a>"
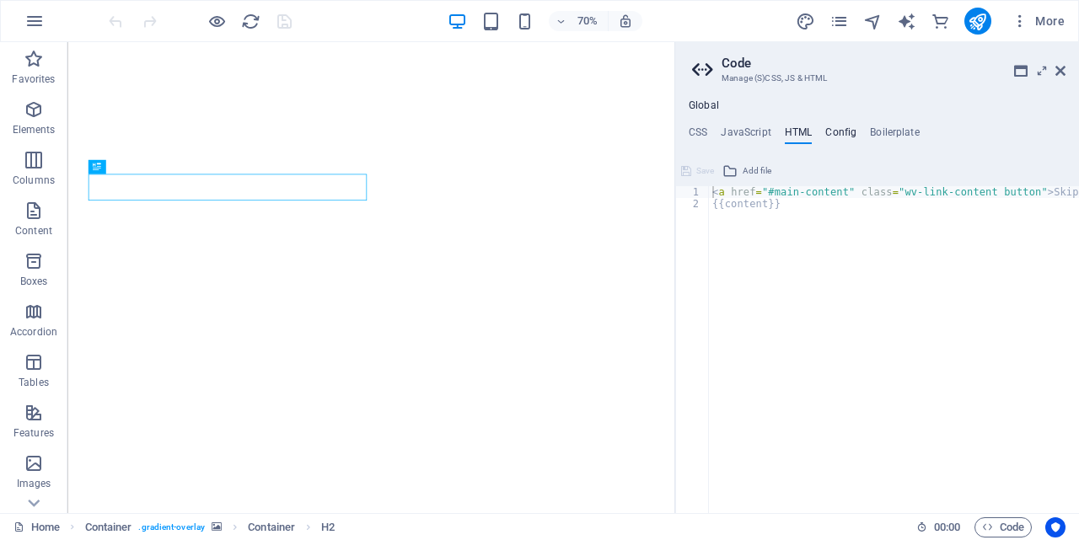
click at [835, 130] on h4 "Config" at bounding box center [840, 135] width 31 height 19
type textarea "$color-background: #f4f4f4;"
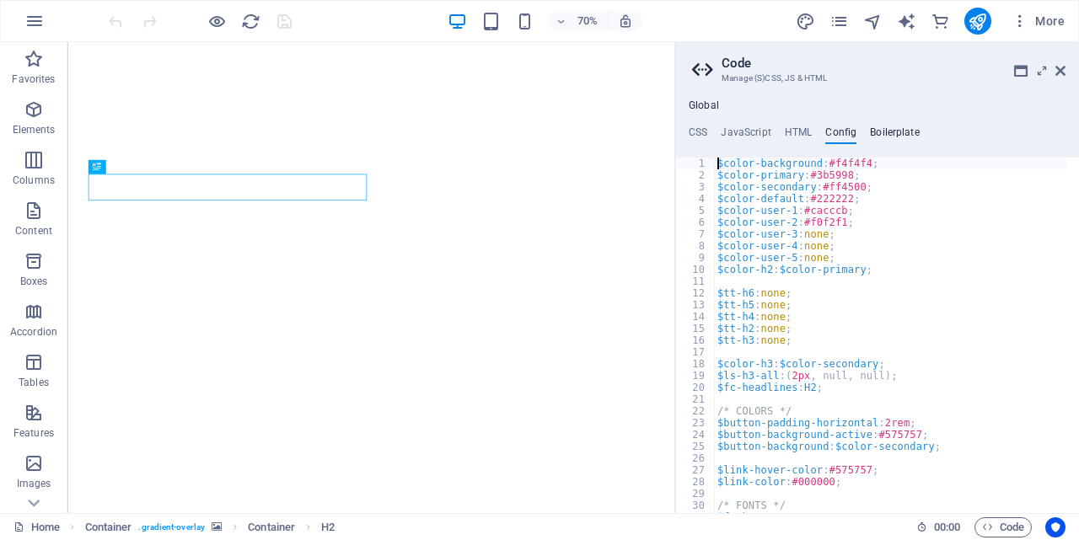
click at [880, 127] on h4 "Boilerplate" at bounding box center [895, 135] width 50 height 19
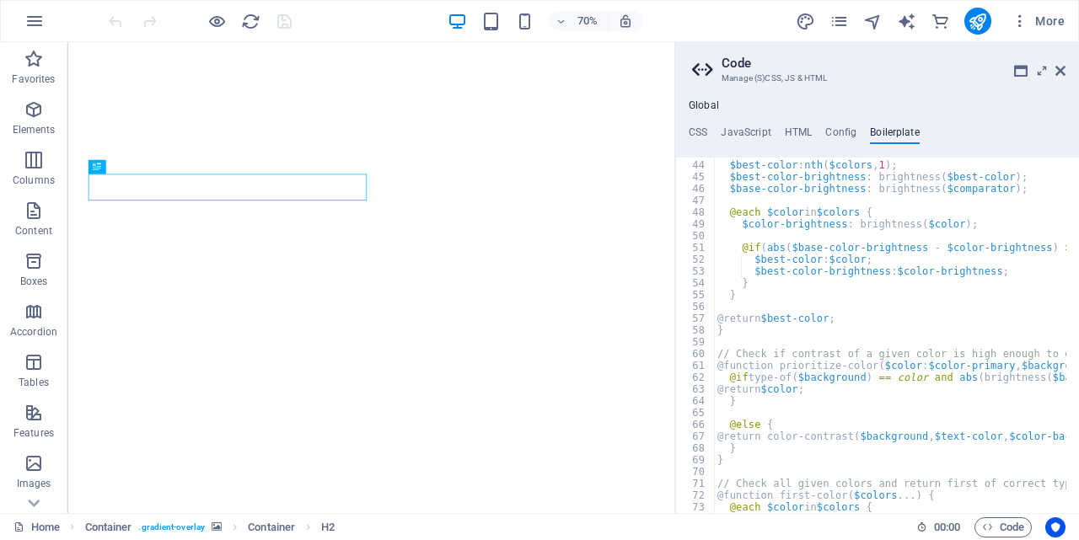
scroll to position [341, 0]
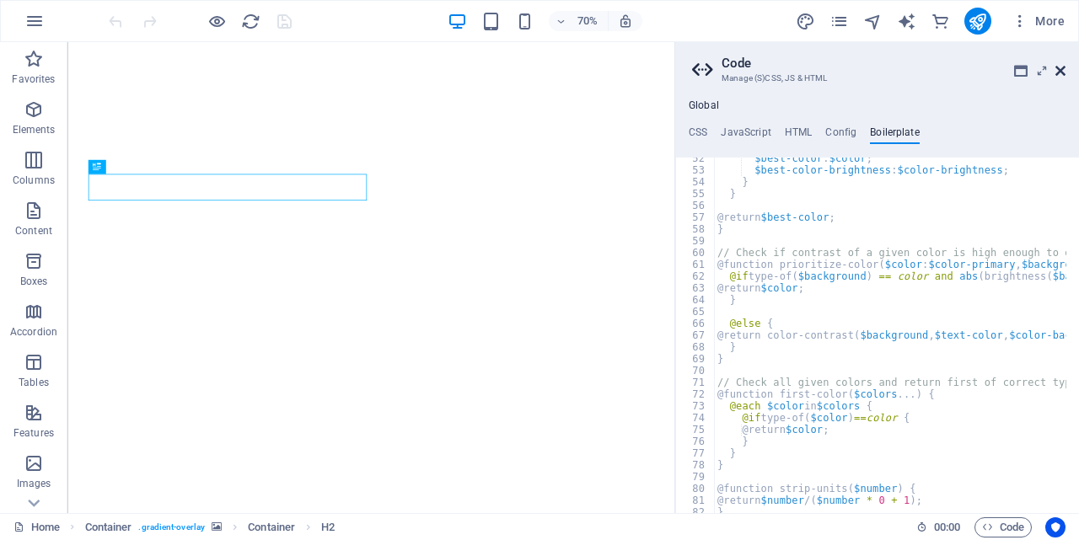
click at [1063, 72] on icon at bounding box center [1060, 70] width 10 height 13
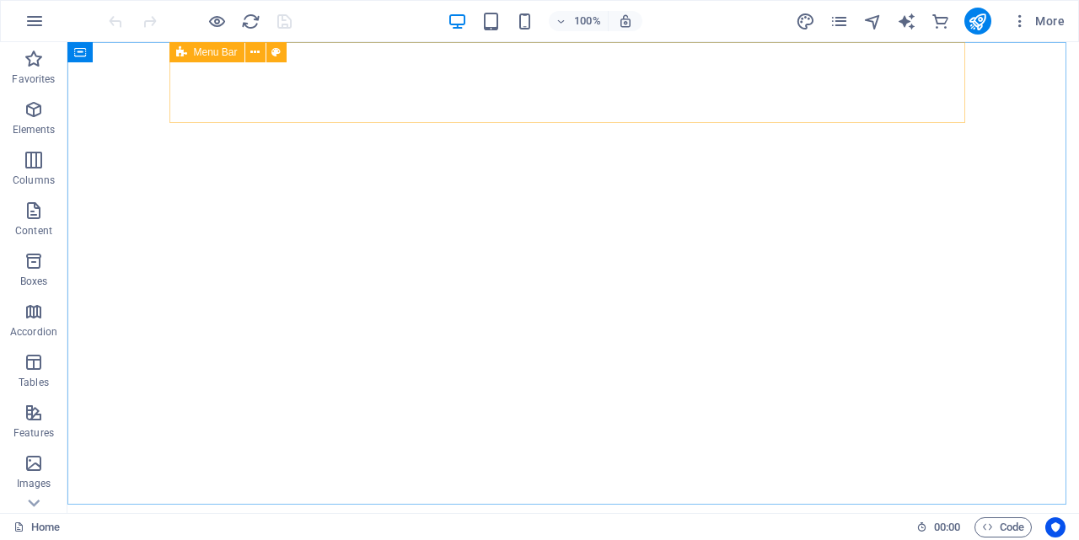
click at [217, 54] on span "Menu Bar" at bounding box center [216, 52] width 44 height 10
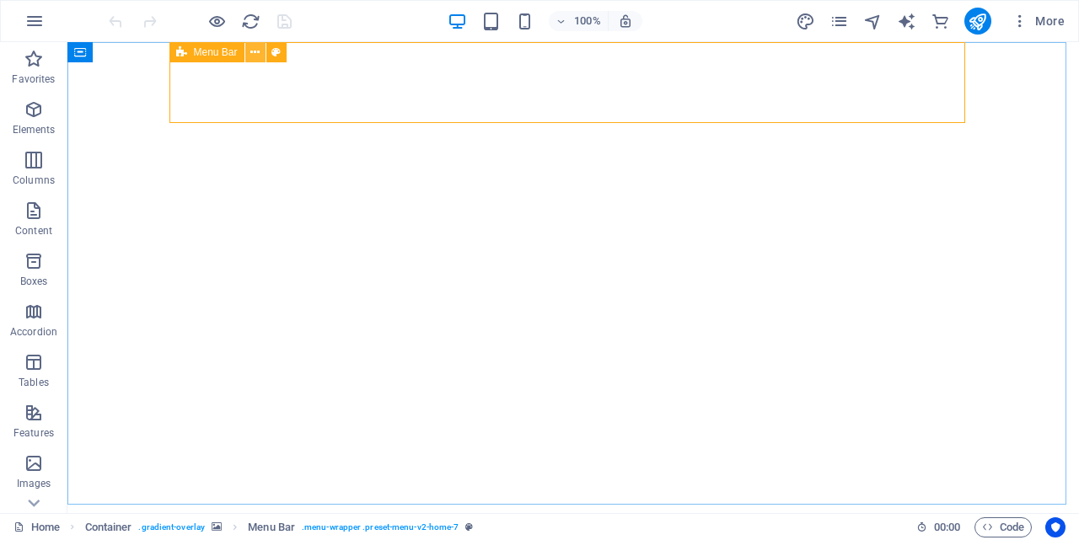
click at [255, 56] on icon at bounding box center [254, 53] width 9 height 18
click at [257, 51] on icon at bounding box center [254, 53] width 9 height 18
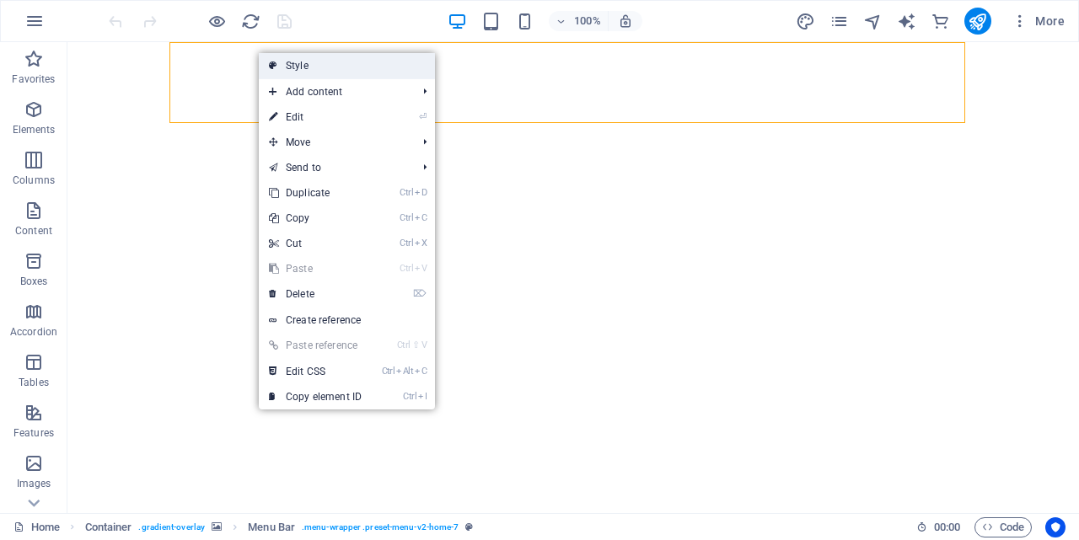
click at [321, 67] on link "Style" at bounding box center [347, 65] width 176 height 25
select select "rem"
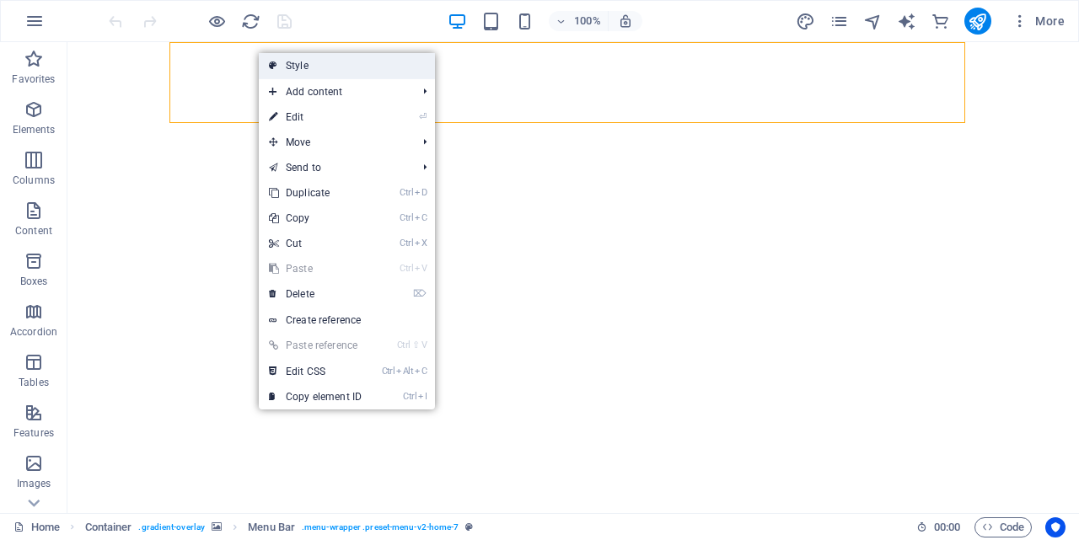
select select "preset-menu-v2-home-7"
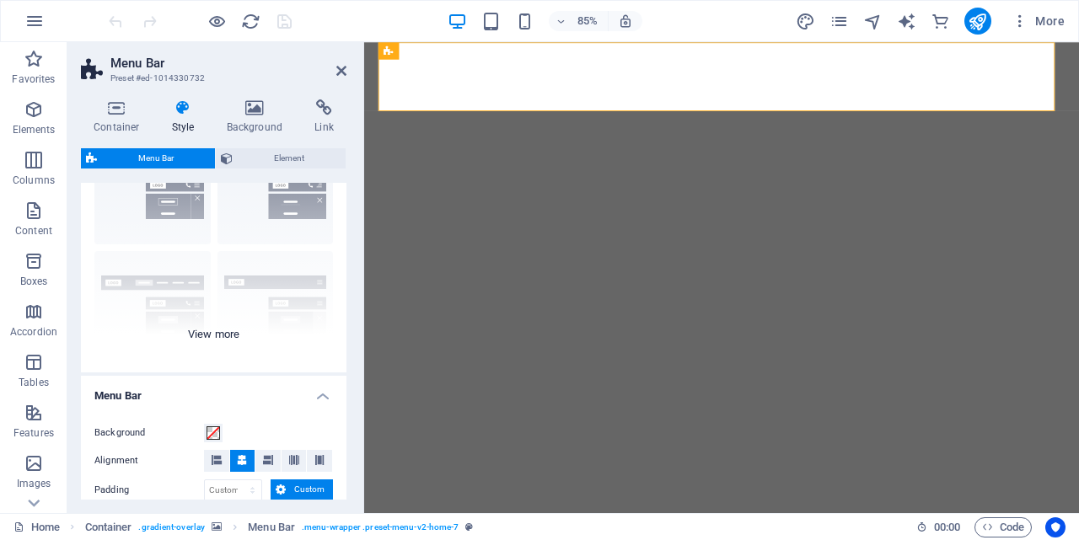
scroll to position [169, 0]
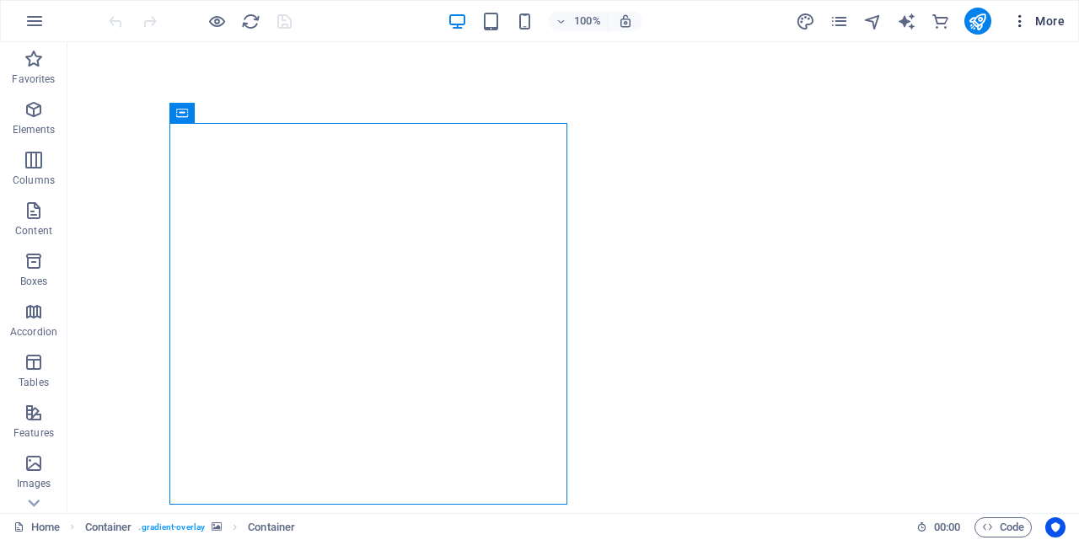
click at [1025, 27] on icon "button" at bounding box center [1019, 21] width 17 height 17
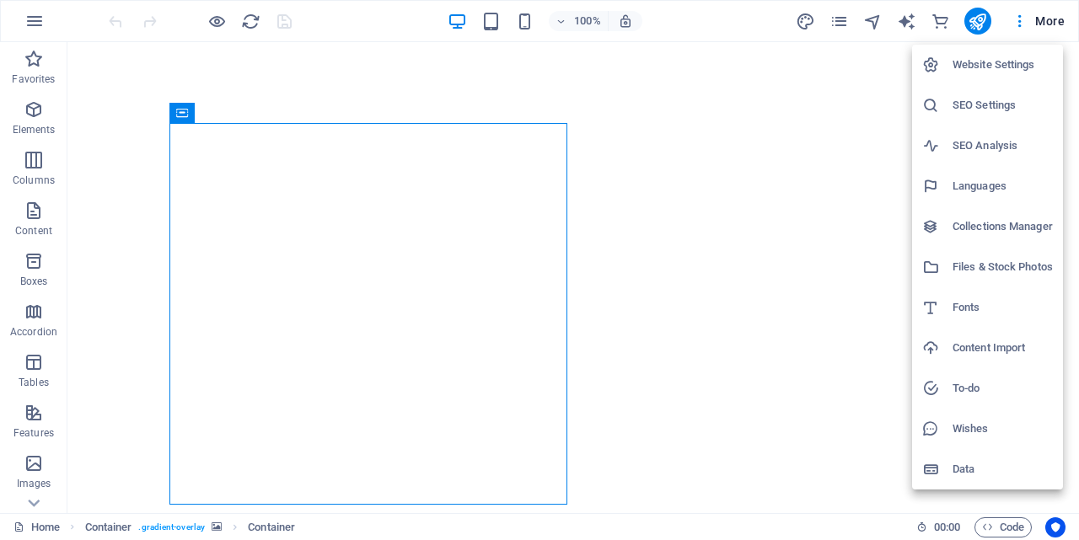
click at [40, 13] on div at bounding box center [539, 270] width 1079 height 540
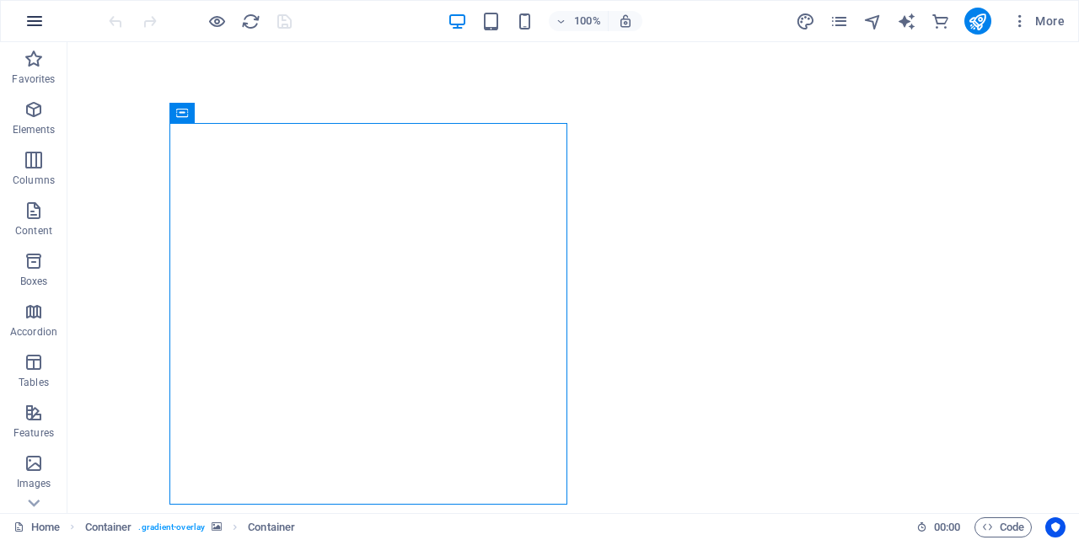
click at [39, 22] on icon "button" at bounding box center [34, 21] width 20 height 20
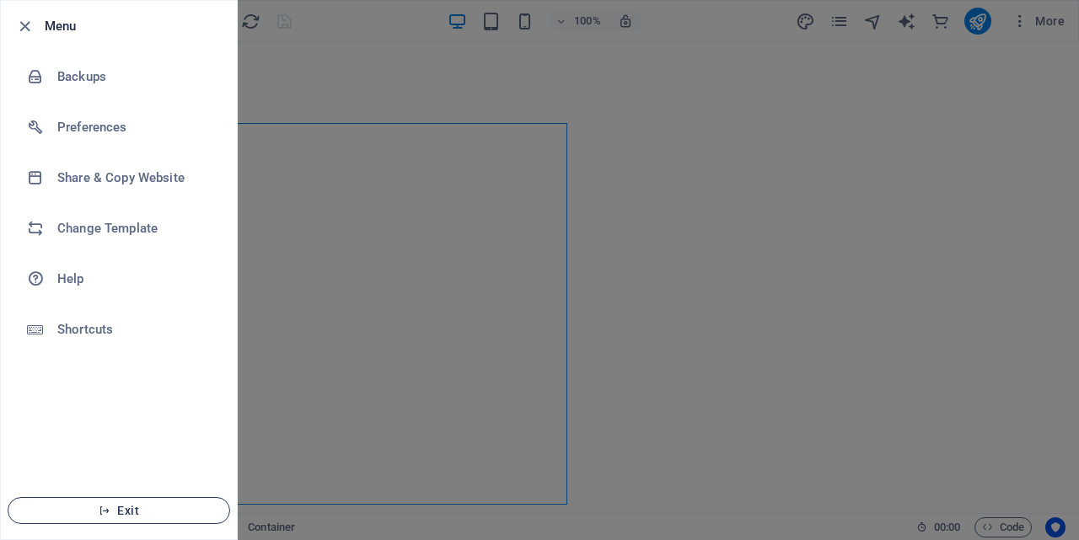
click at [161, 515] on span "Exit" at bounding box center [119, 510] width 194 height 13
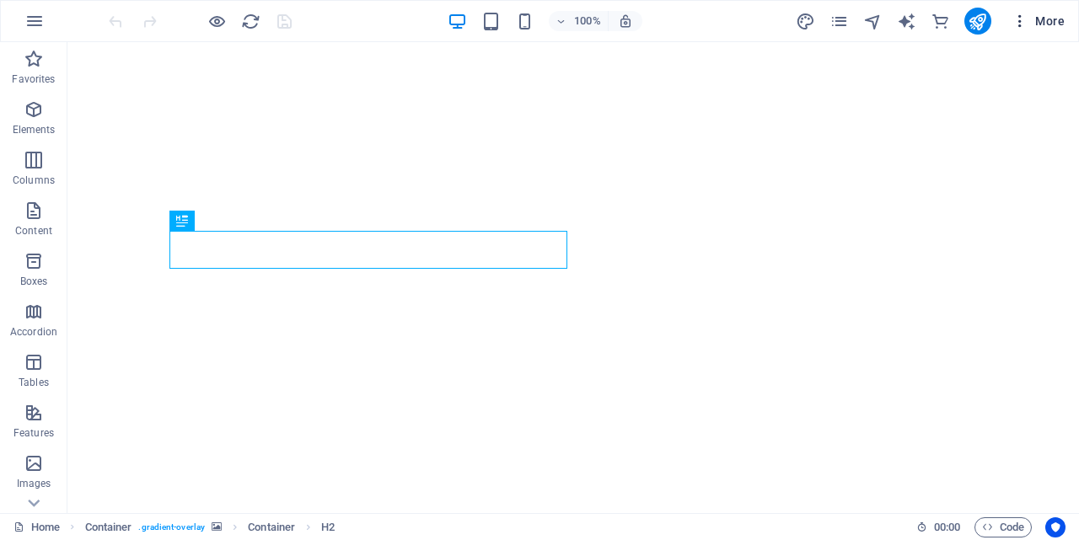
click at [1022, 28] on icon "button" at bounding box center [1019, 21] width 17 height 17
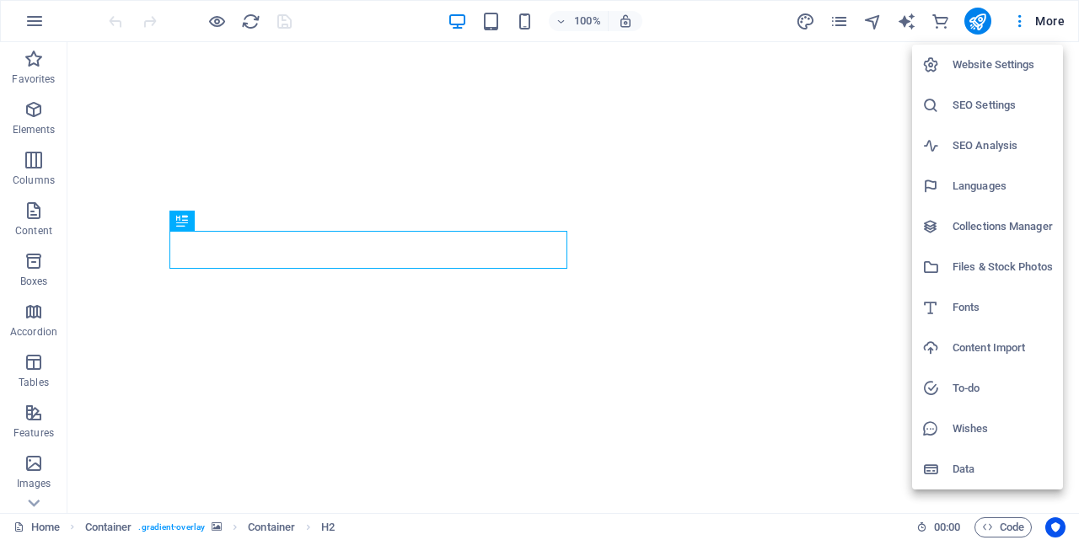
click at [945, 20] on div at bounding box center [539, 270] width 1079 height 540
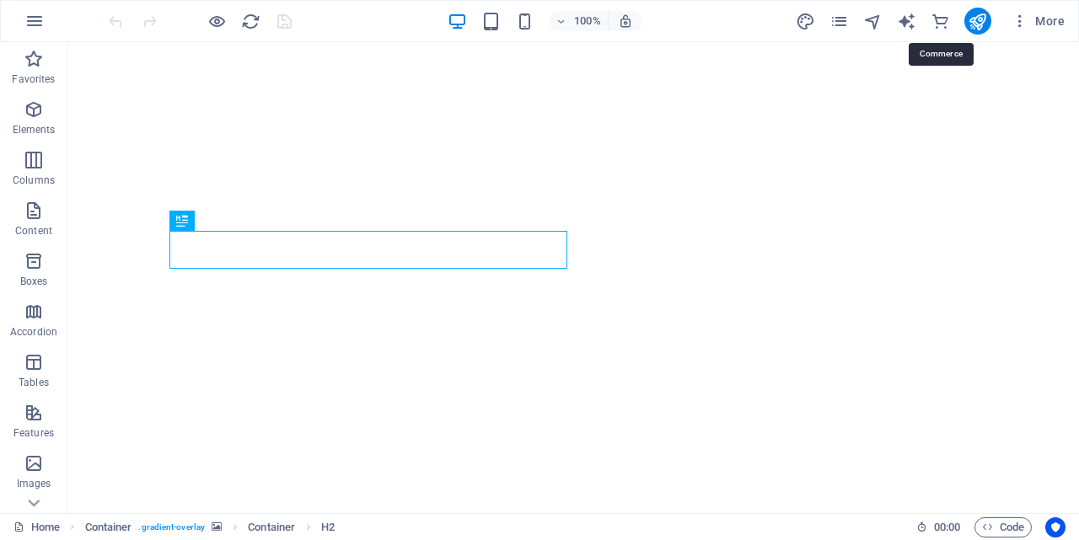
click at [945, 21] on icon "commerce" at bounding box center [939, 21] width 19 height 19
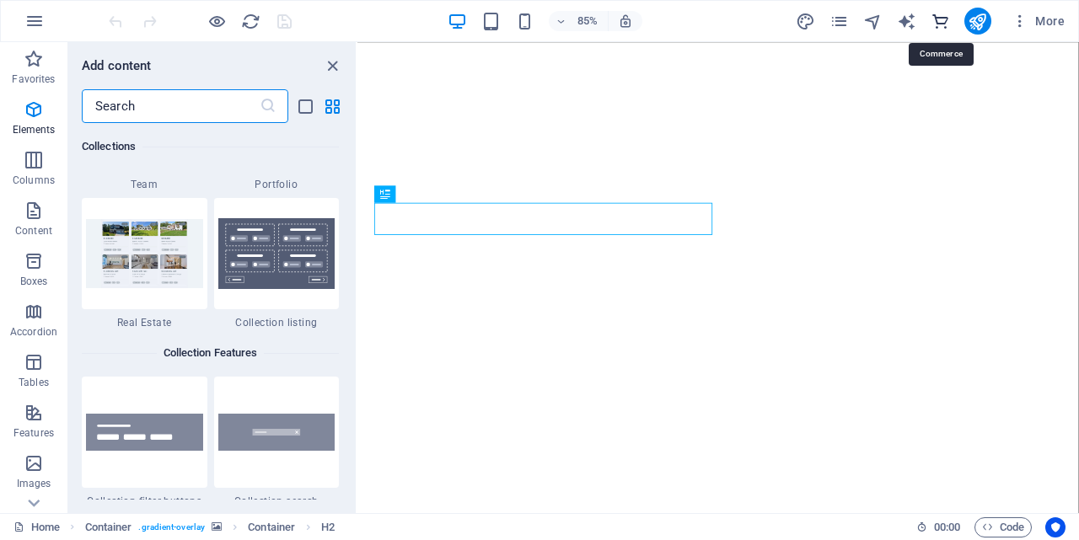
scroll to position [16242, 0]
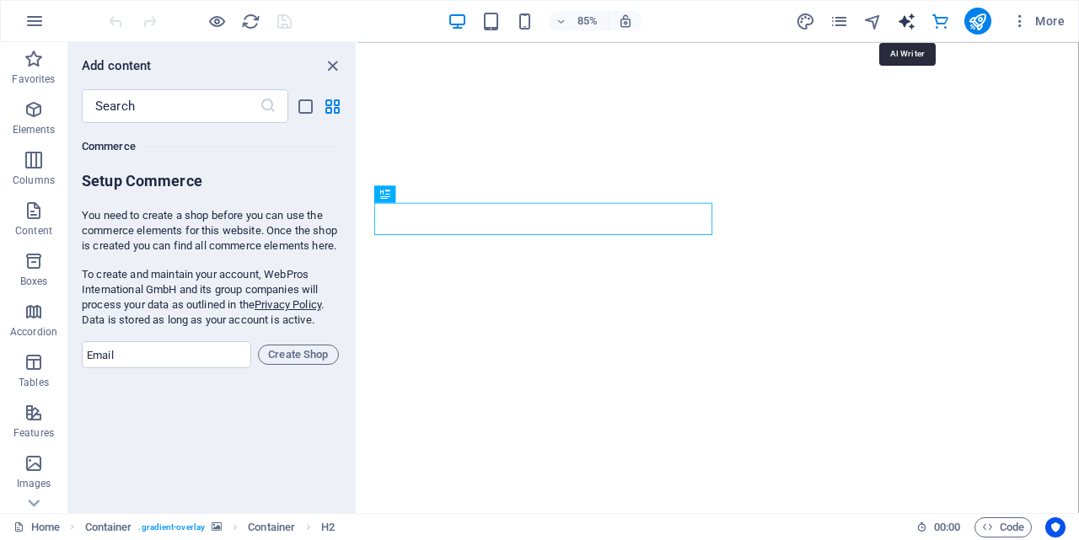
click at [909, 23] on icon "text_generator" at bounding box center [906, 21] width 19 height 19
select select "English"
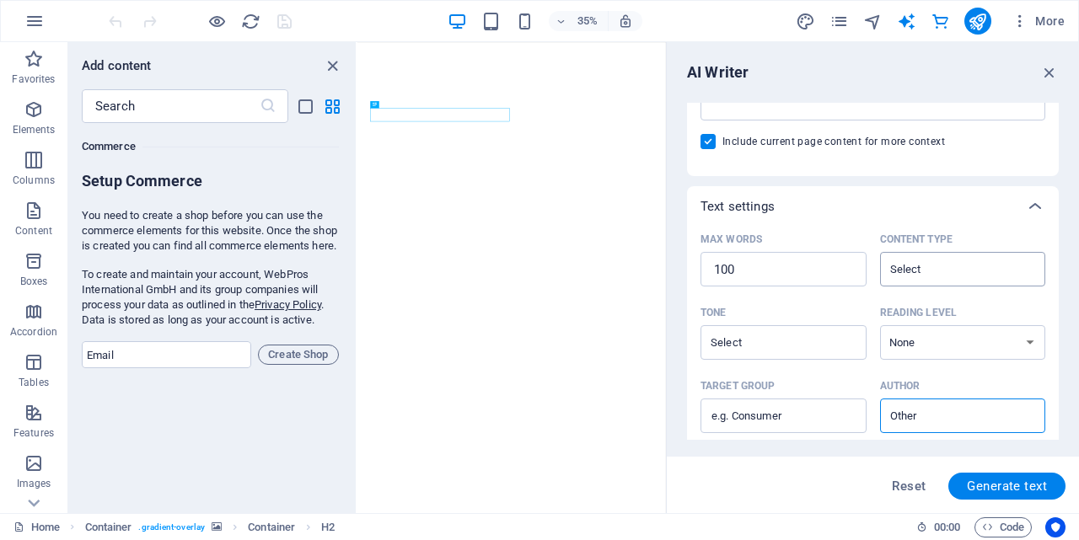
scroll to position [337, 0]
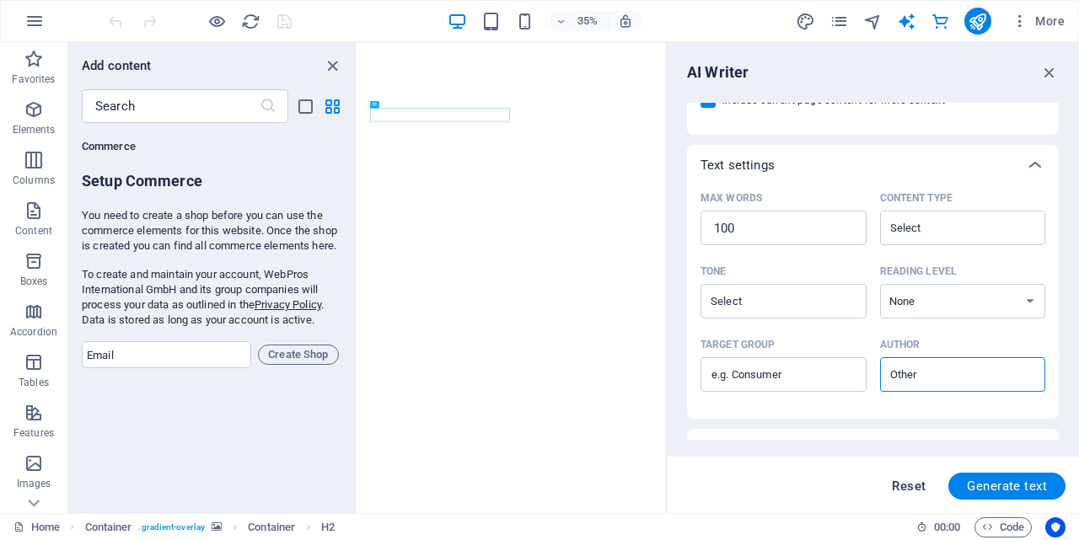
click at [893, 489] on span "Reset" at bounding box center [909, 486] width 34 height 13
type textarea "x"
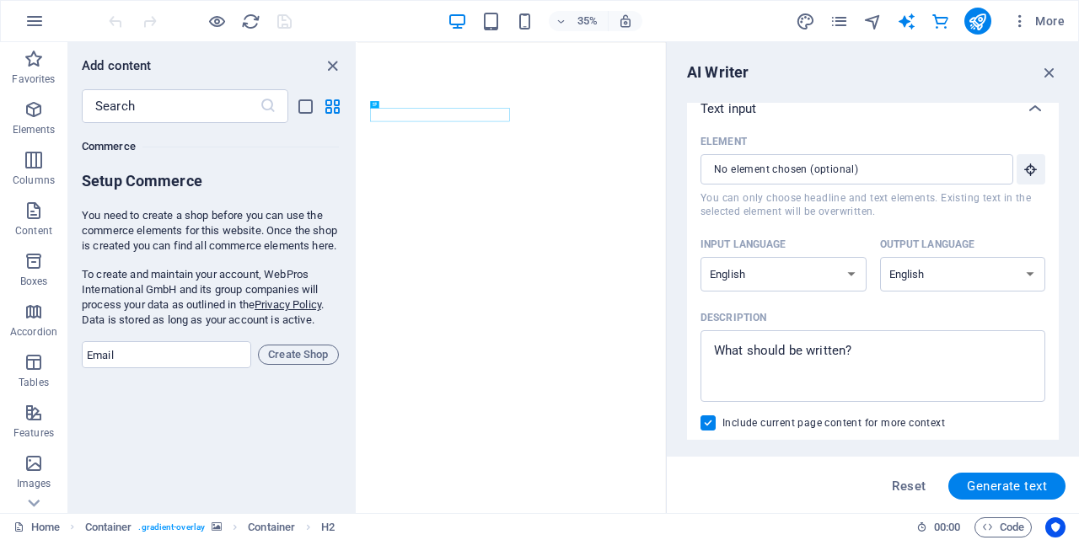
scroll to position [0, 0]
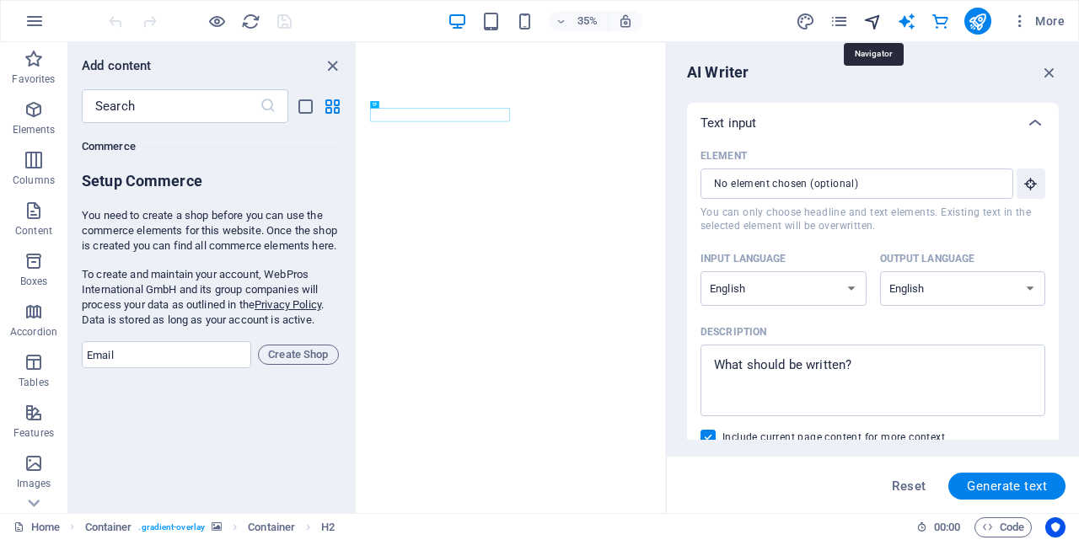
click at [874, 28] on icon "navigator" at bounding box center [872, 21] width 19 height 19
click at [1043, 18] on span "More" at bounding box center [1037, 21] width 53 height 17
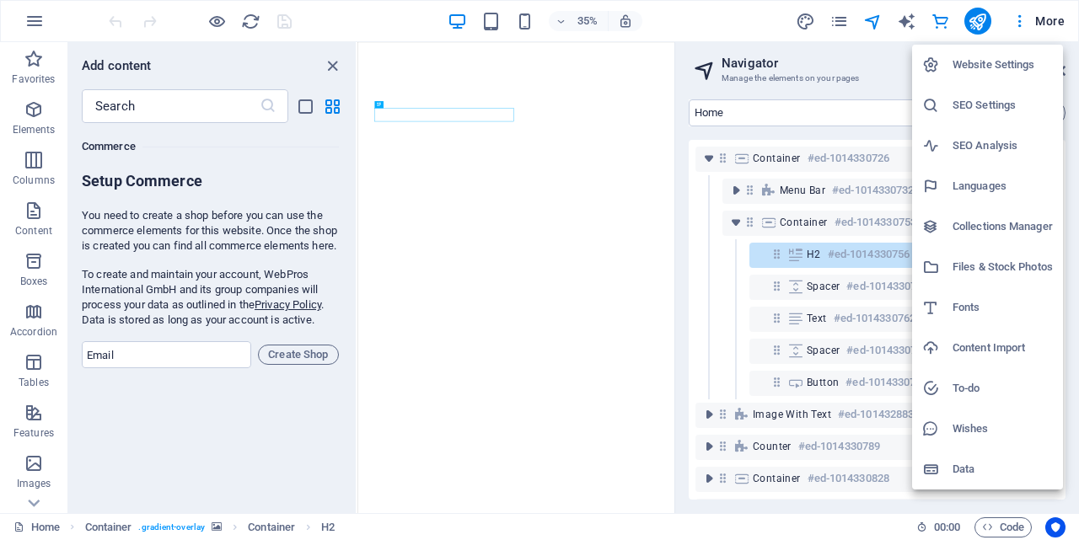
click at [794, 114] on div at bounding box center [539, 270] width 1079 height 540
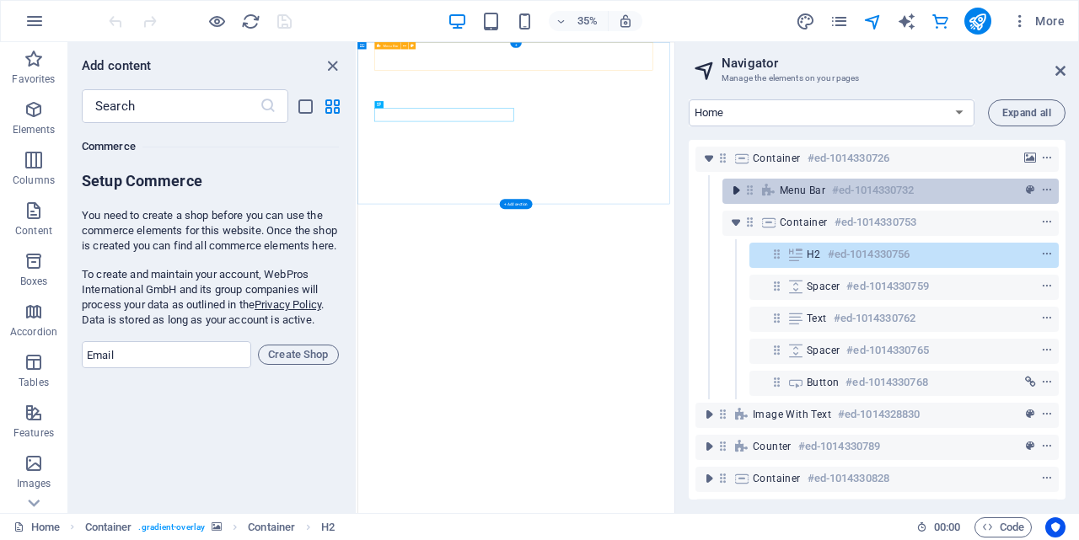
click at [729, 192] on icon "toggle-expand" at bounding box center [735, 190] width 17 height 17
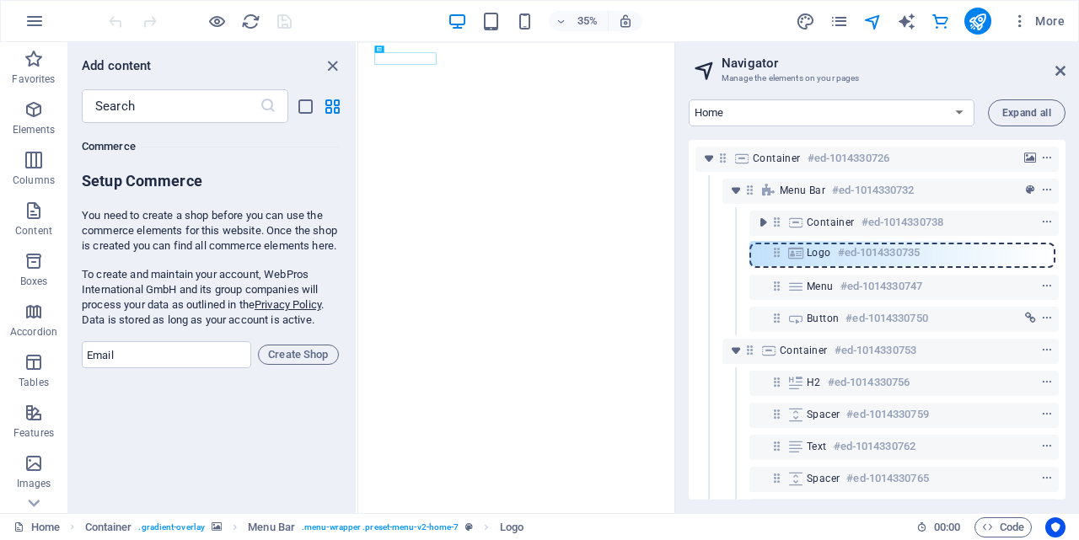
drag, startPoint x: 776, startPoint y: 242, endPoint x: 776, endPoint y: 259, distance: 16.9
click at [776, 259] on div "Container #ed-1014330726 Menu Bar #ed-1014330732 Logo #ed-1014330735 Container …" at bounding box center [877, 320] width 377 height 360
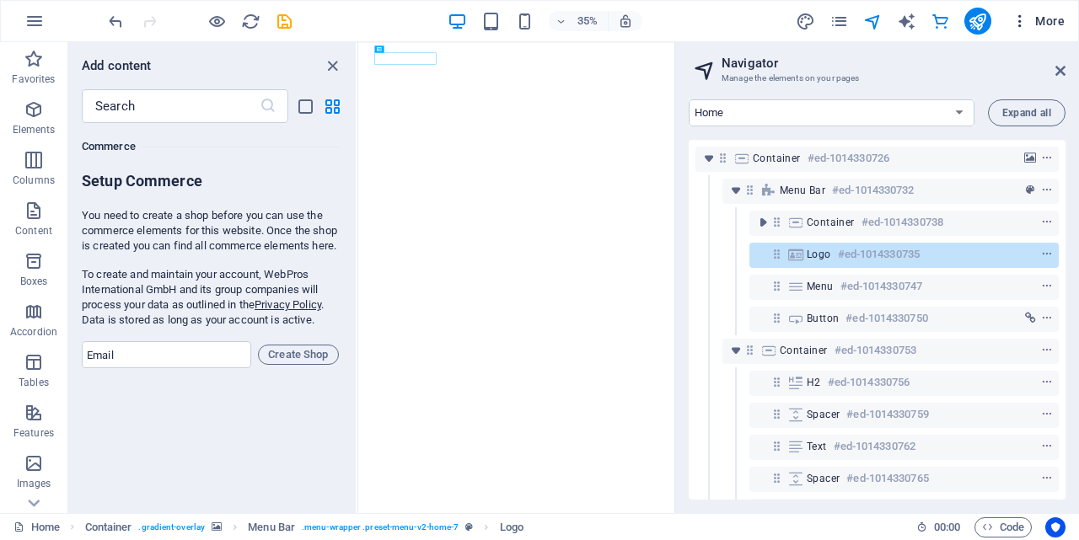
click at [1020, 22] on icon "button" at bounding box center [1019, 21] width 17 height 17
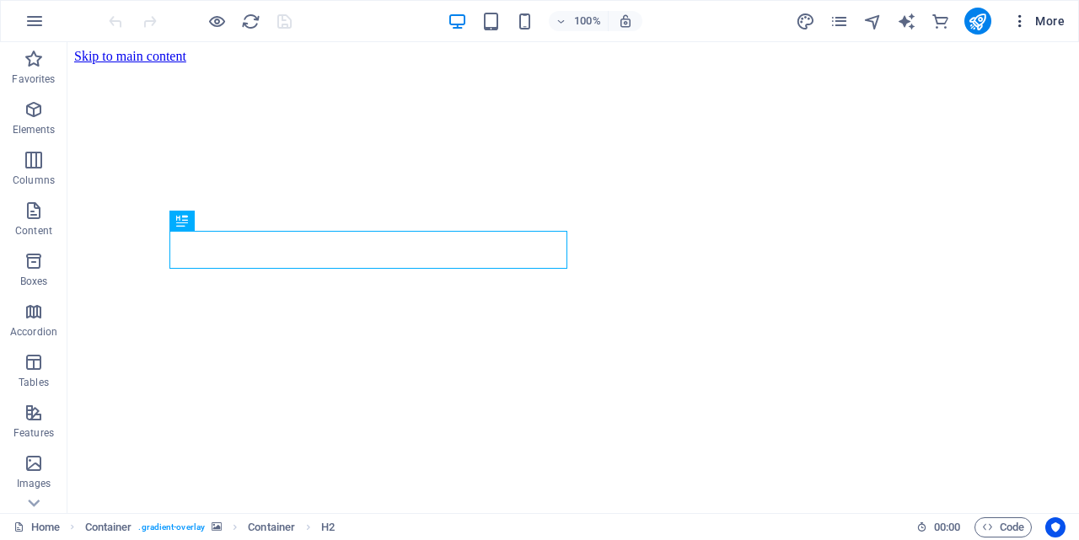
click at [1017, 17] on icon "button" at bounding box center [1019, 21] width 17 height 17
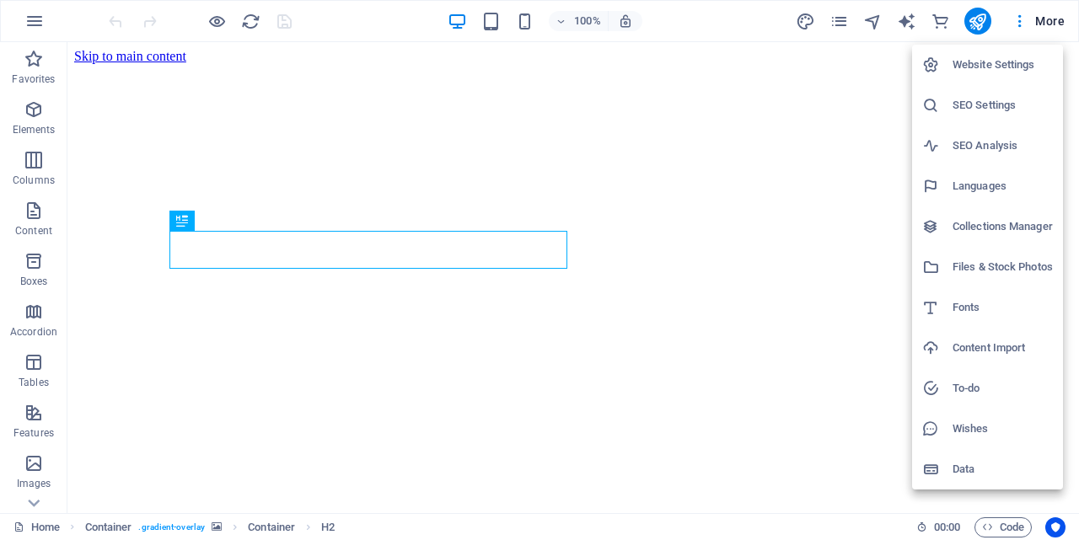
click at [742, 320] on div at bounding box center [539, 270] width 1079 height 540
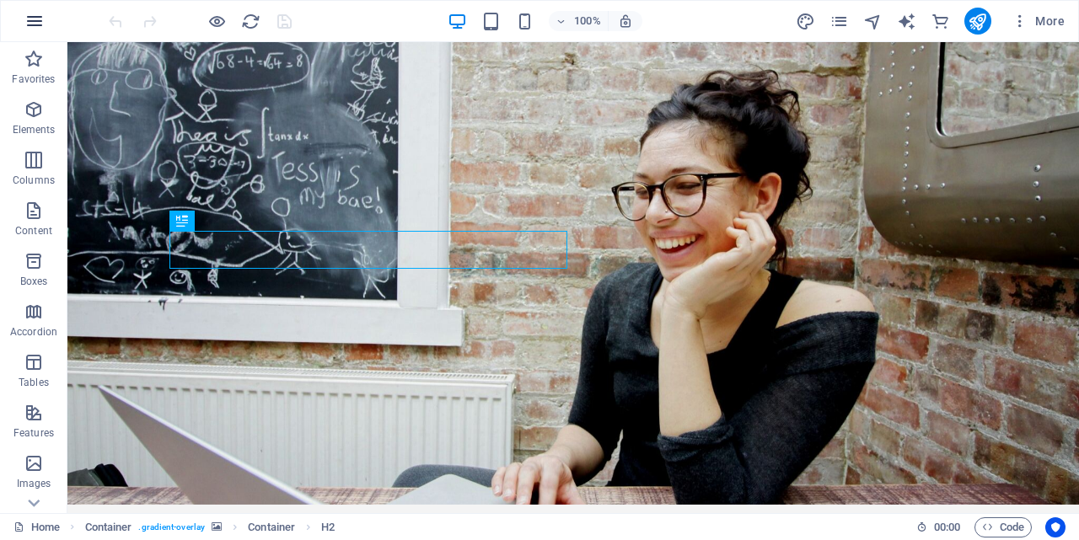
click at [27, 25] on icon "button" at bounding box center [34, 21] width 20 height 20
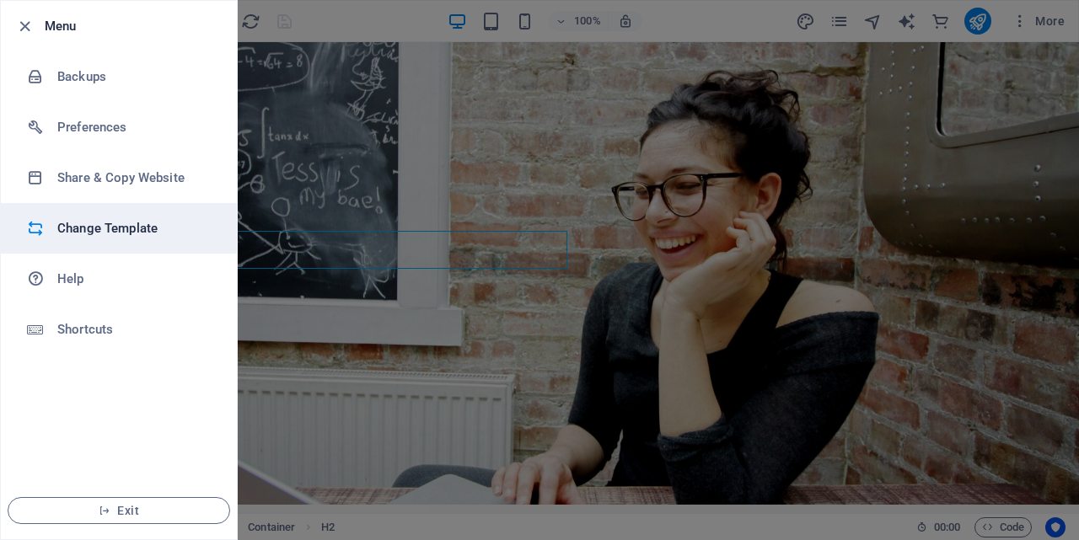
click at [94, 231] on h6 "Change Template" at bounding box center [135, 228] width 156 height 20
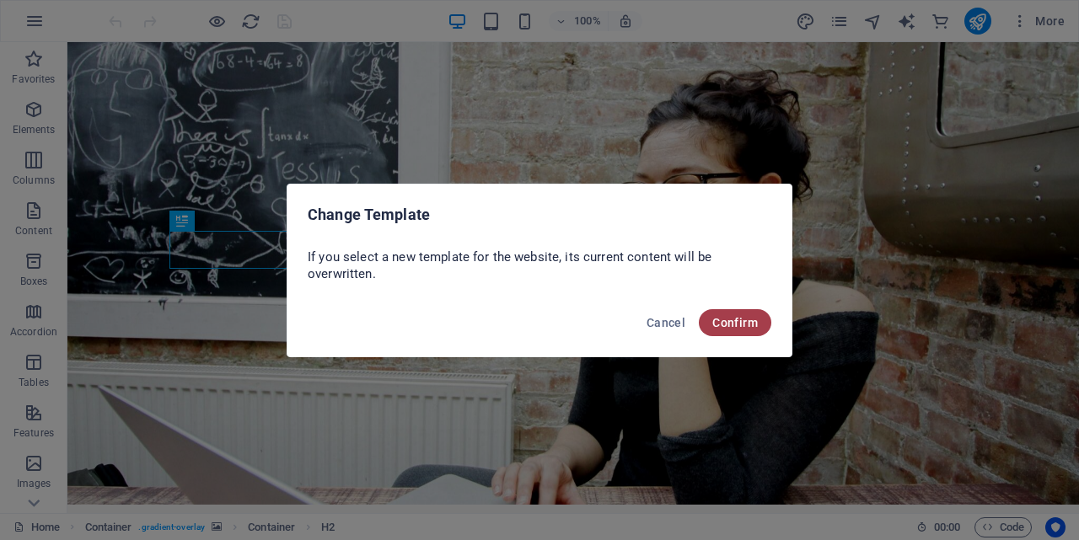
click at [757, 323] on span "Confirm" at bounding box center [735, 322] width 46 height 13
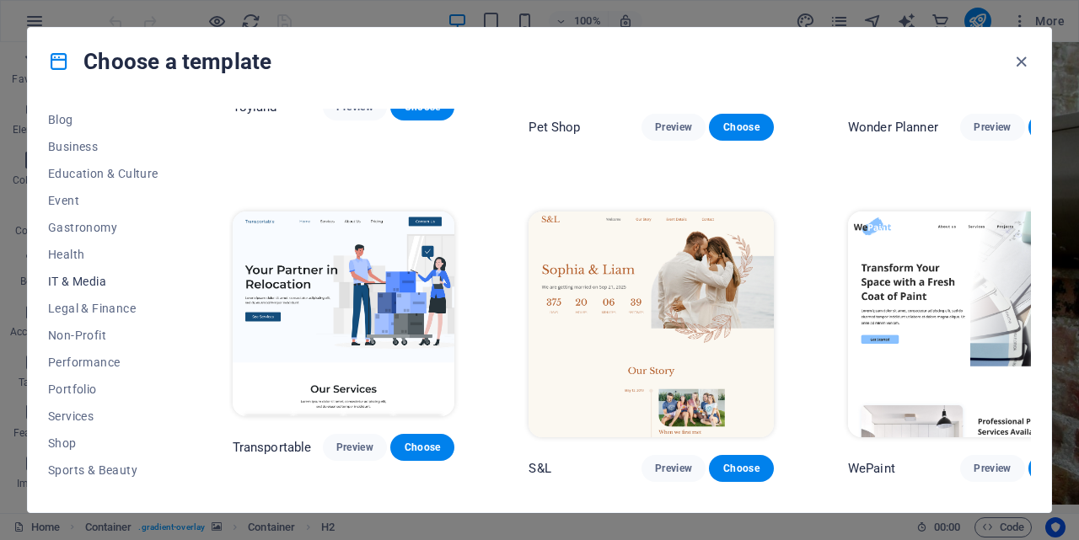
scroll to position [318, 0]
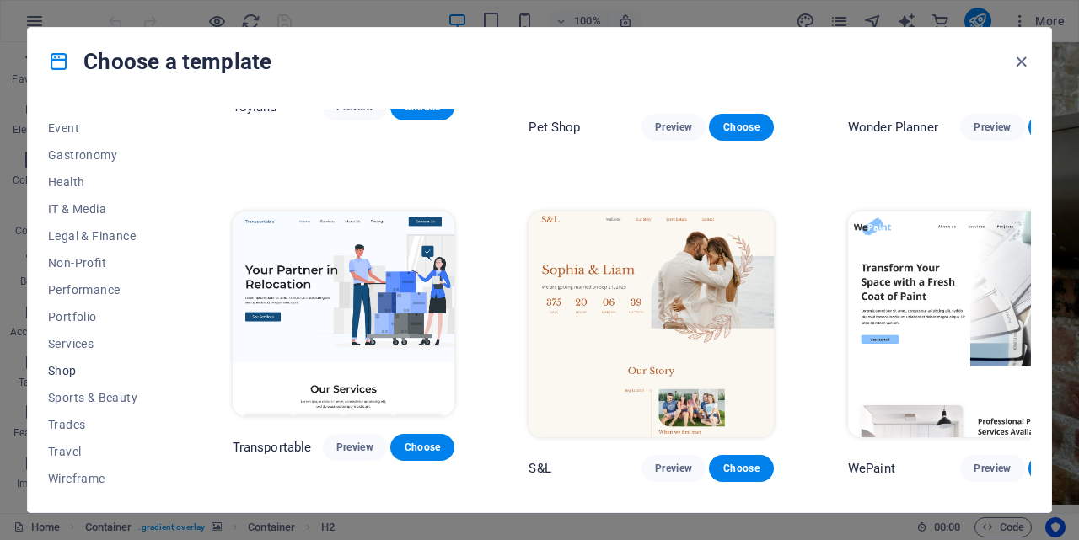
click at [74, 370] on span "Shop" at bounding box center [103, 370] width 110 height 13
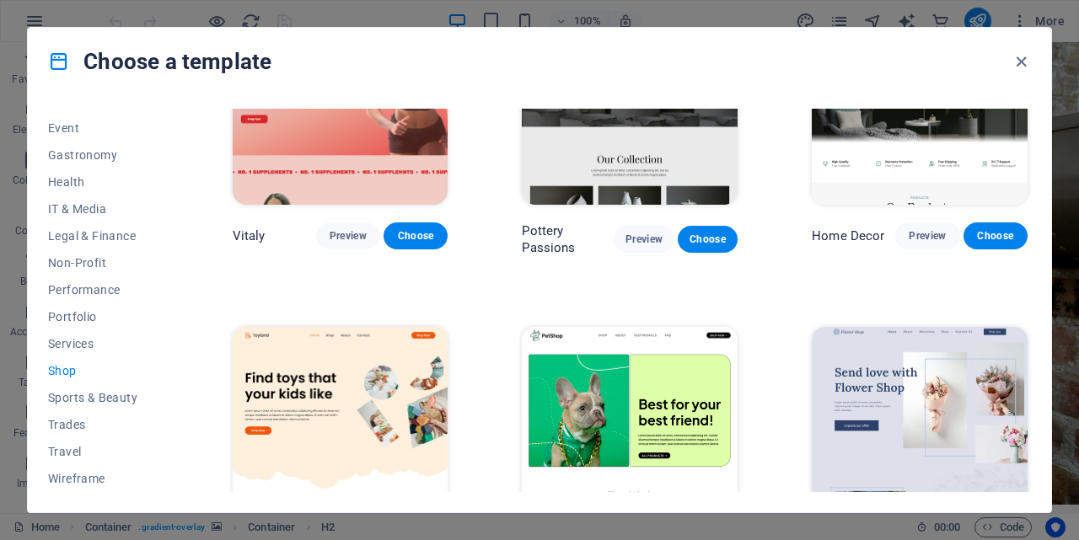
scroll to position [435, 0]
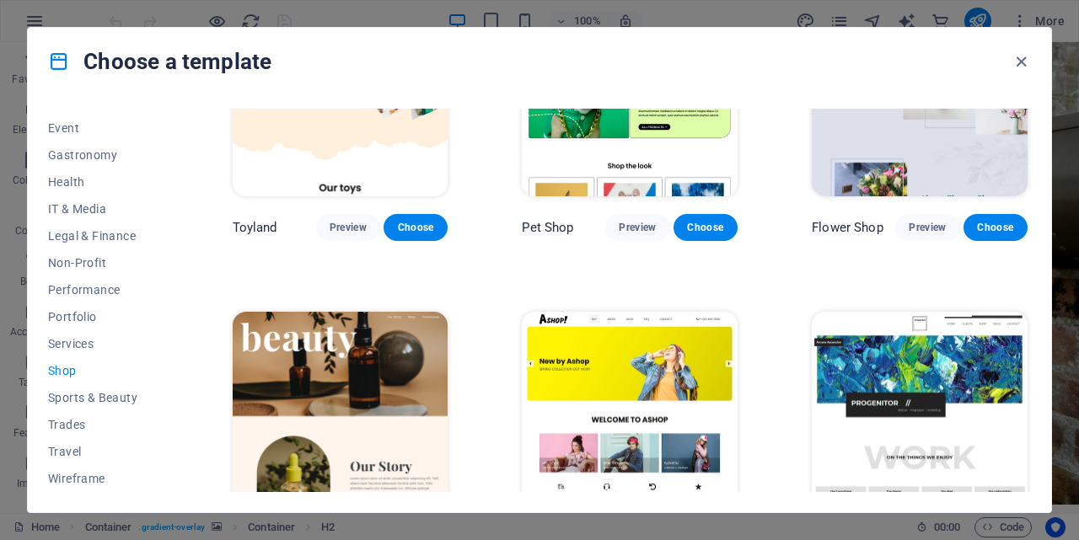
click at [621, 528] on button "Preview" at bounding box center [637, 541] width 64 height 27
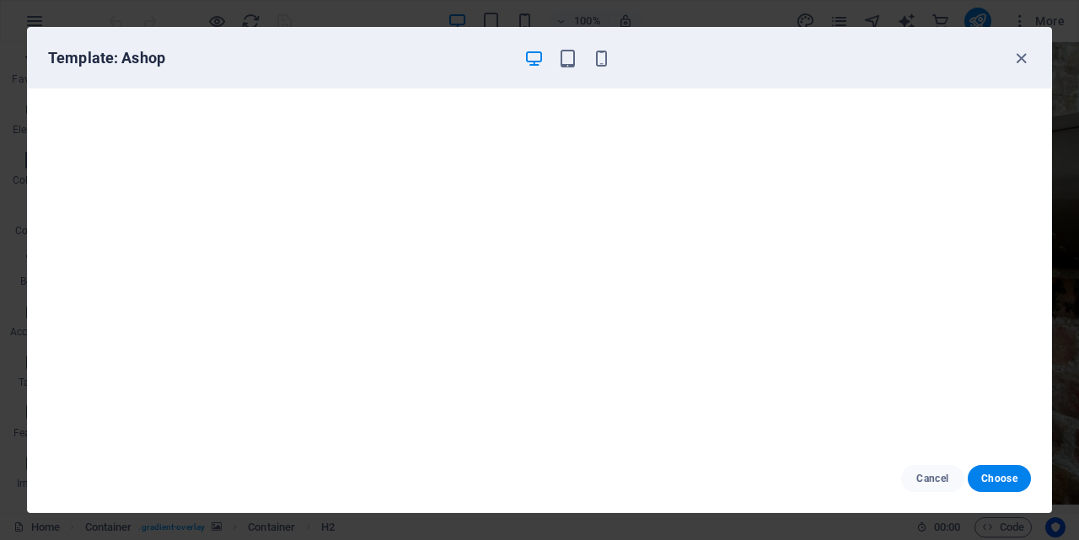
drag, startPoint x: 1023, startPoint y: 61, endPoint x: 1005, endPoint y: 73, distance: 22.4
click at [1023, 59] on icon "button" at bounding box center [1020, 58] width 19 height 19
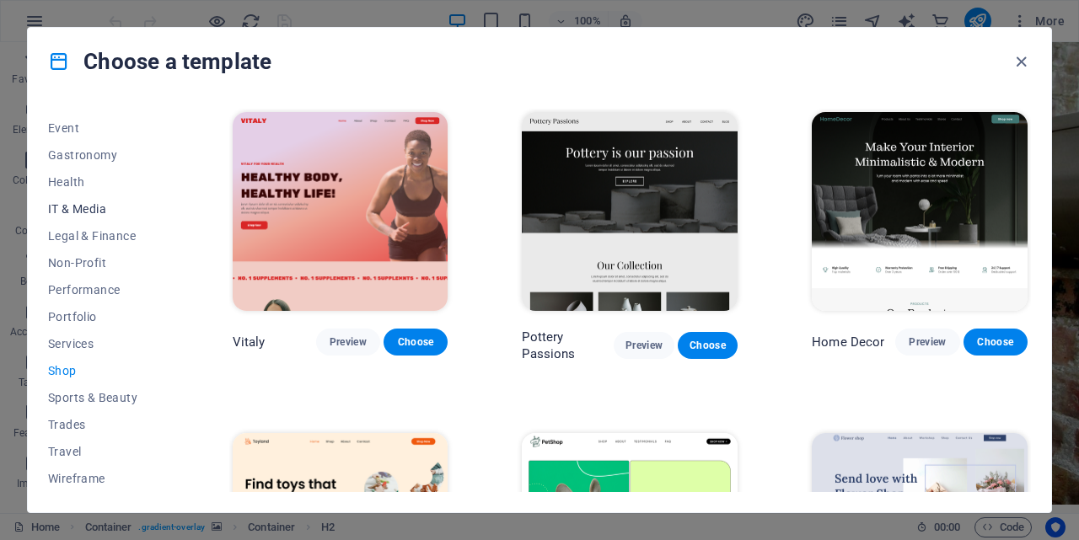
scroll to position [0, 0]
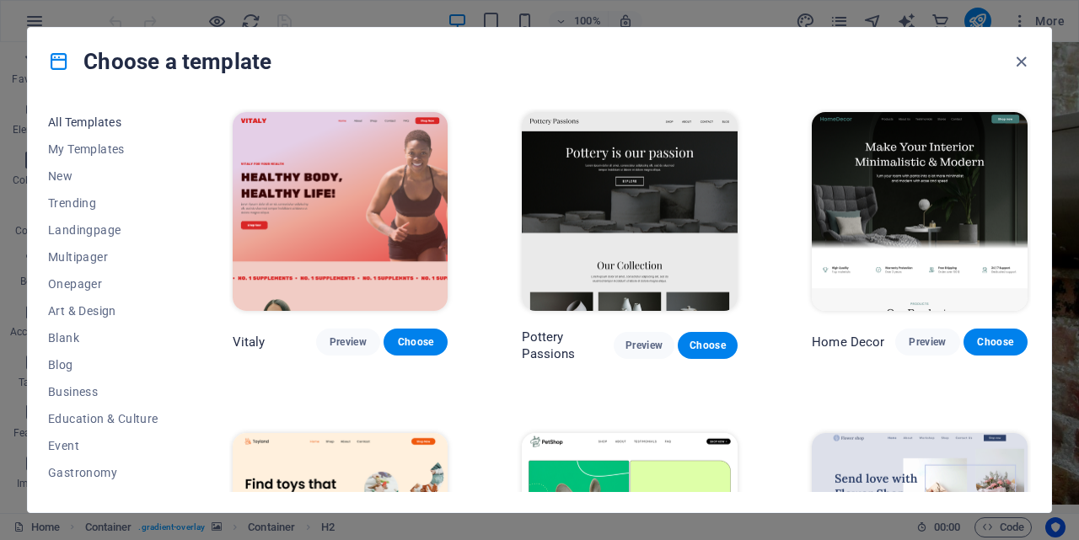
click at [75, 124] on span "All Templates" at bounding box center [103, 121] width 110 height 13
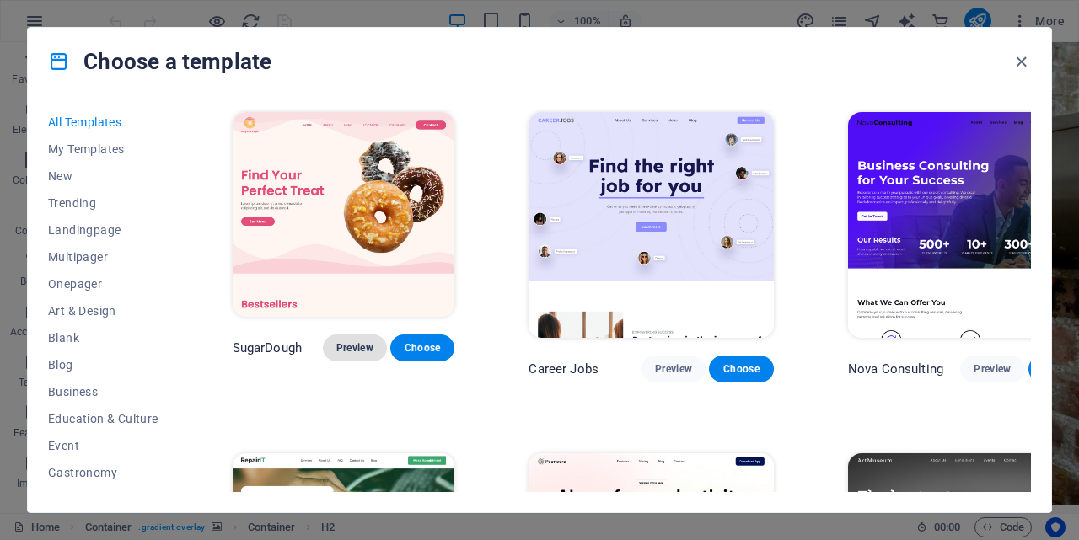
click at [341, 351] on span "Preview" at bounding box center [354, 347] width 37 height 13
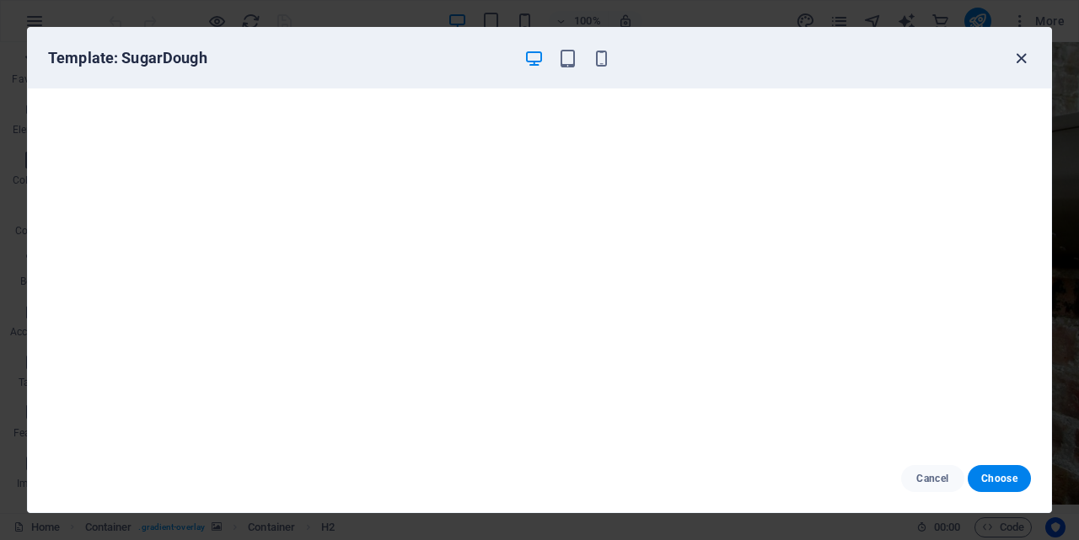
click at [1021, 67] on icon "button" at bounding box center [1020, 58] width 19 height 19
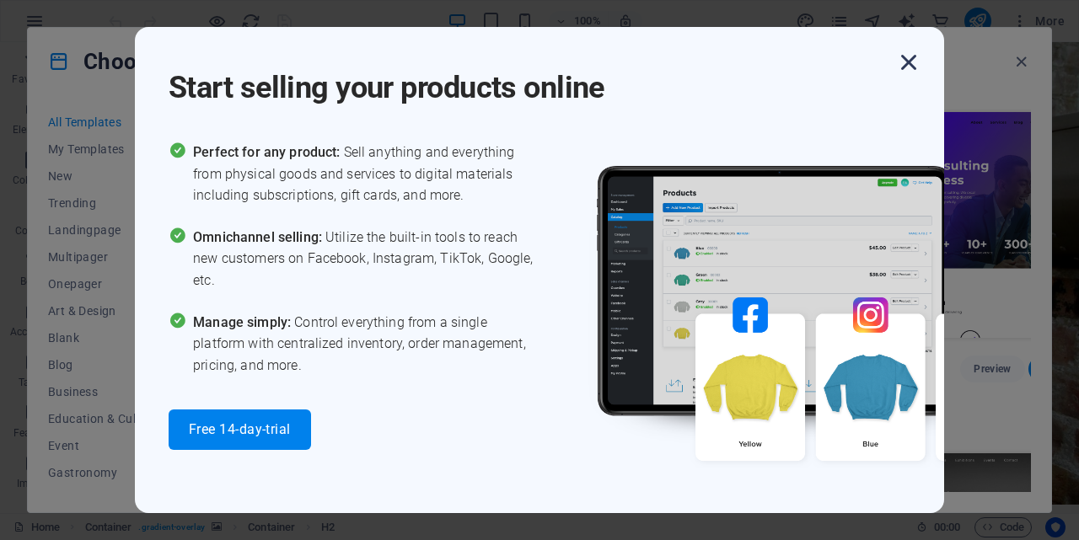
click at [913, 58] on icon "button" at bounding box center [908, 62] width 30 height 30
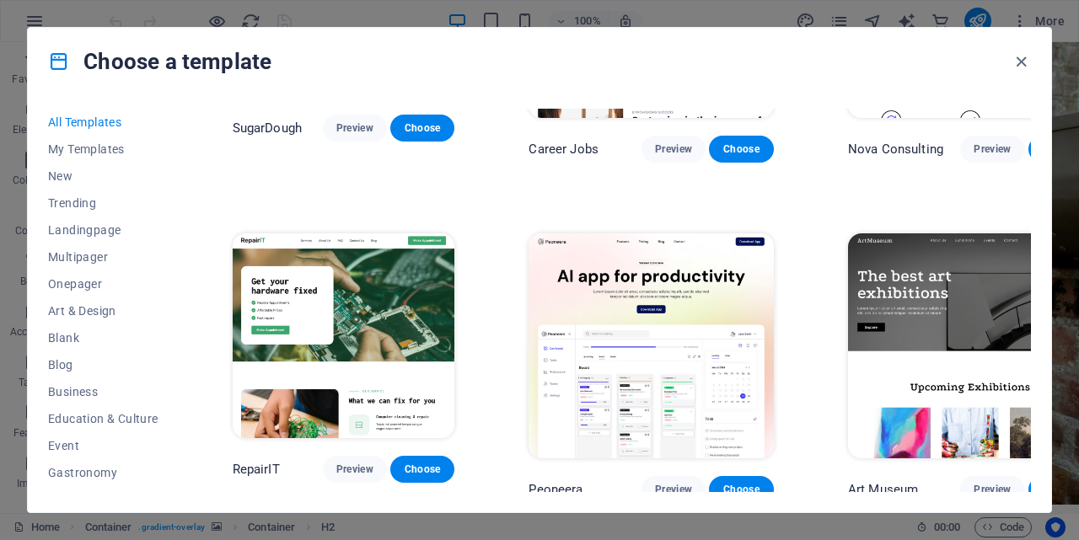
scroll to position [337, 0]
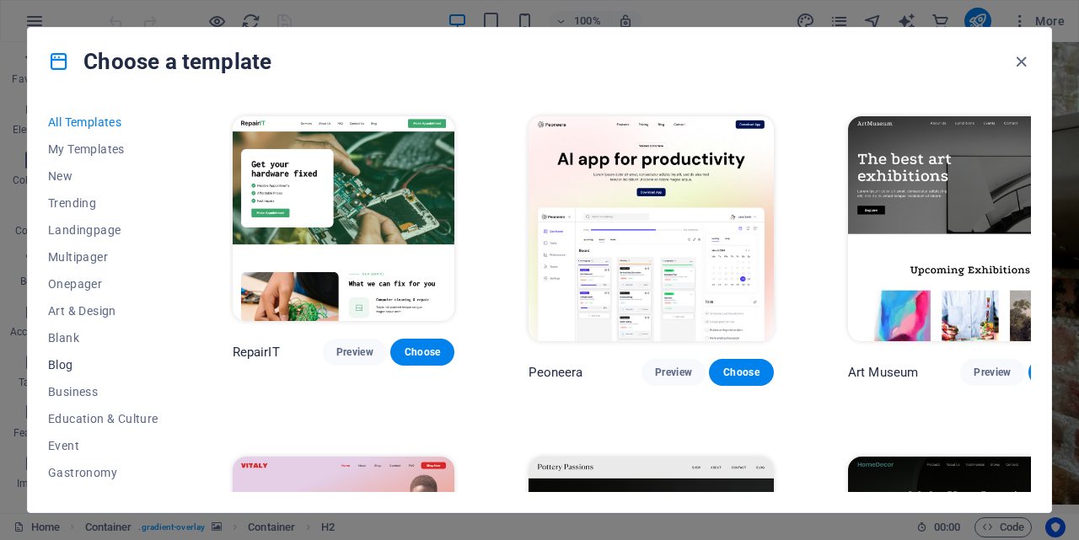
click at [60, 366] on span "Blog" at bounding box center [103, 364] width 110 height 13
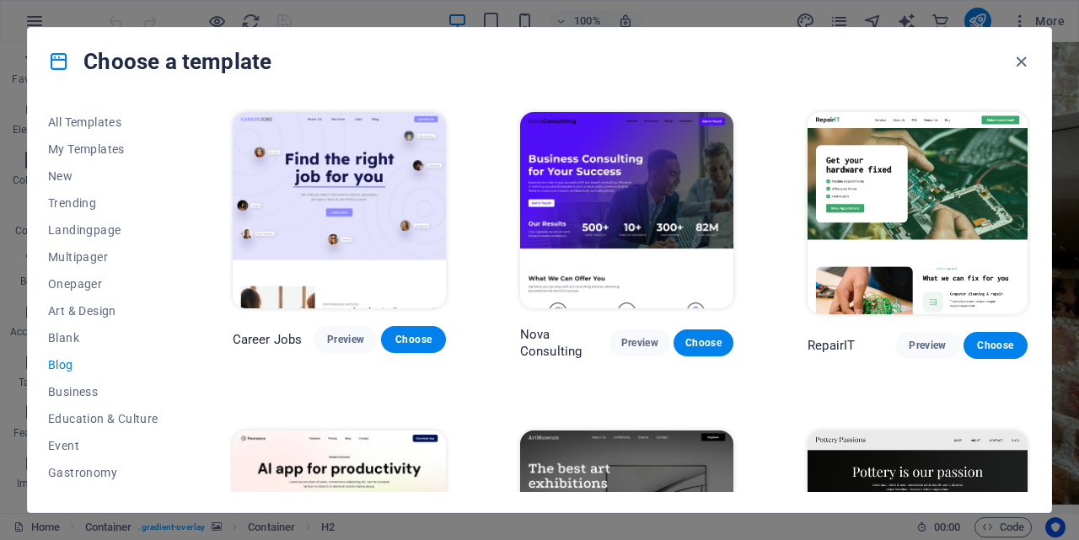
scroll to position [84, 0]
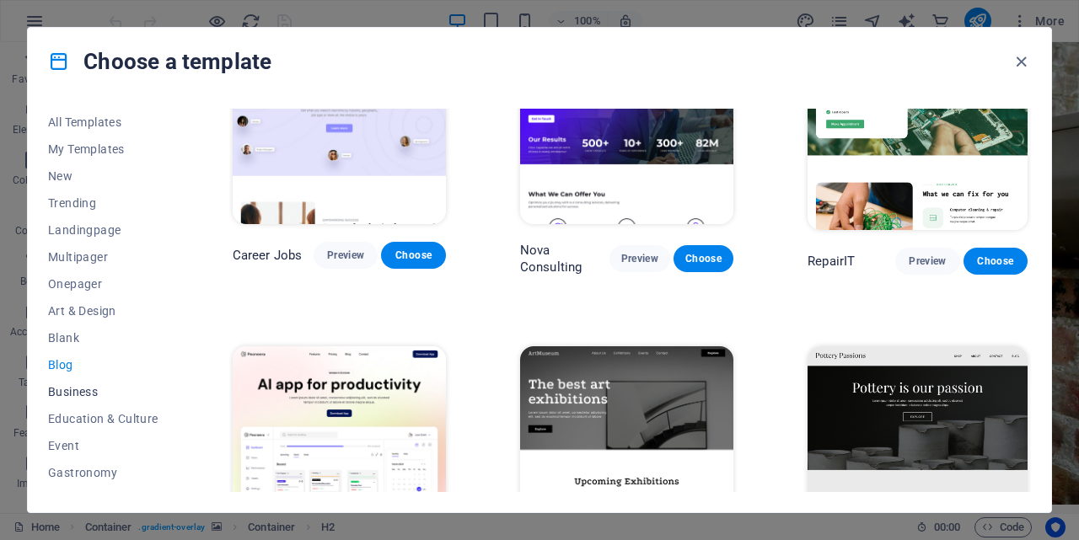
click at [71, 386] on span "Business" at bounding box center [103, 391] width 110 height 13
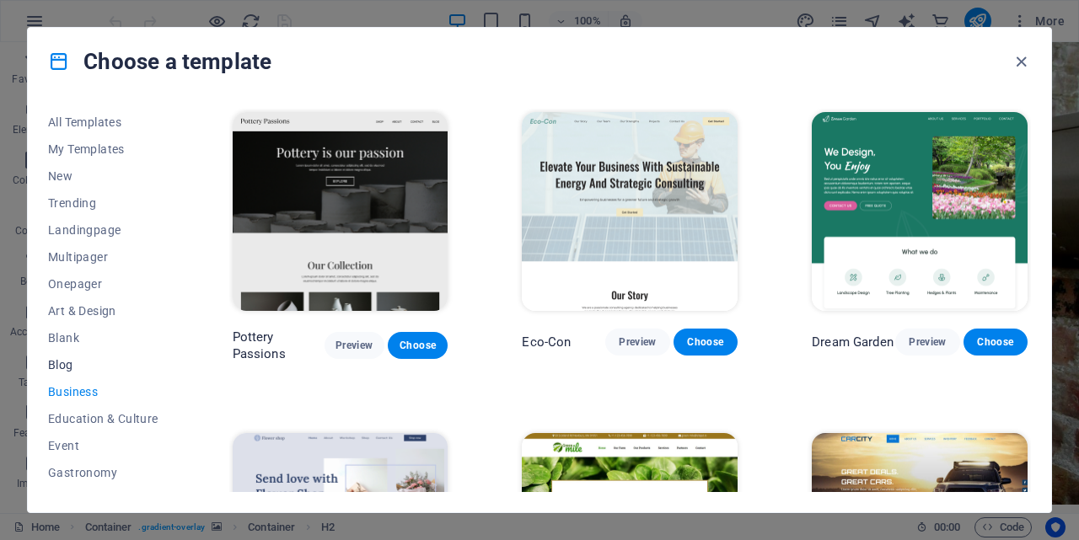
click at [65, 364] on span "Blog" at bounding box center [103, 364] width 110 height 13
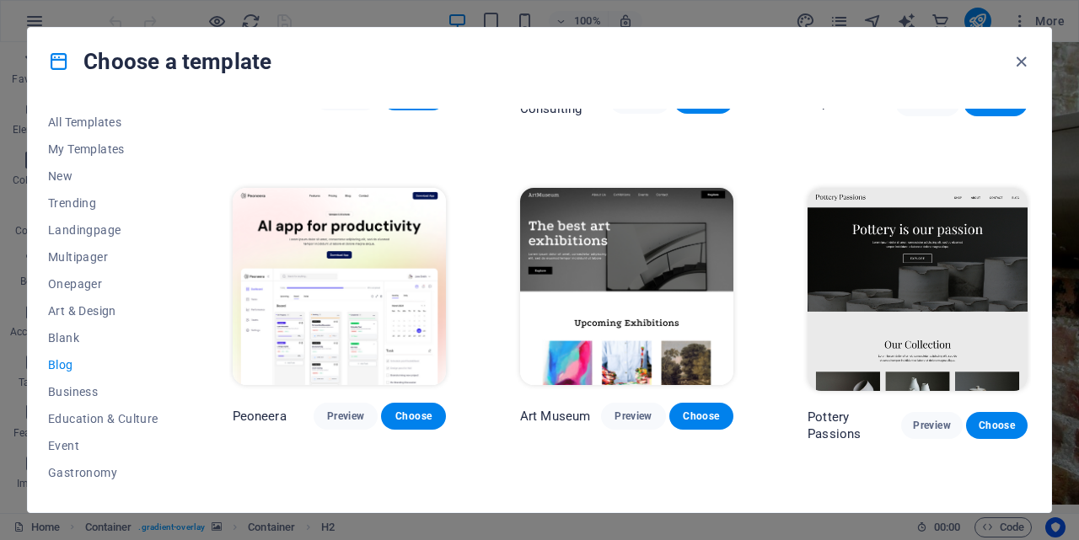
scroll to position [337, 0]
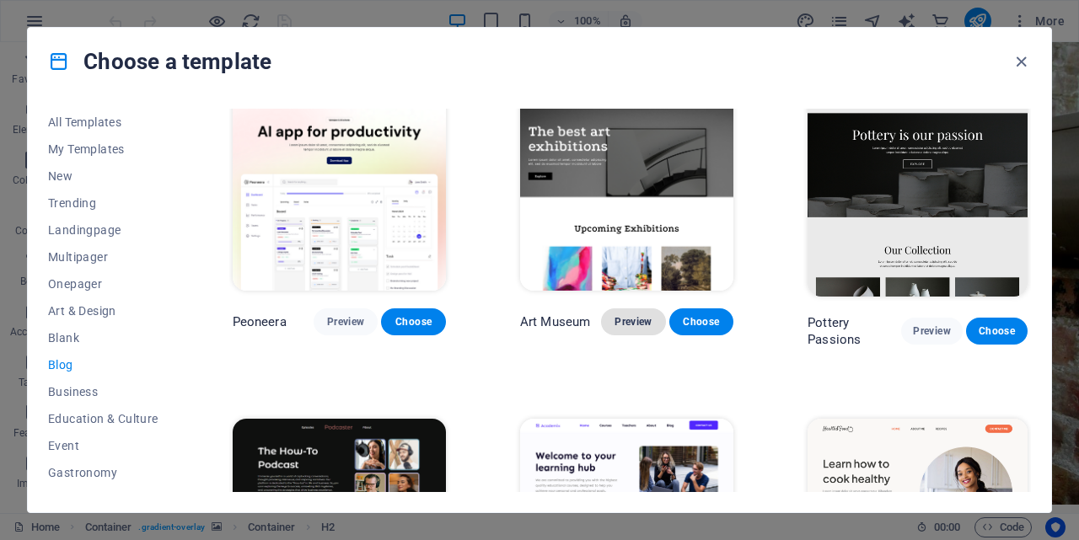
click at [637, 328] on span "Preview" at bounding box center [632, 321] width 37 height 13
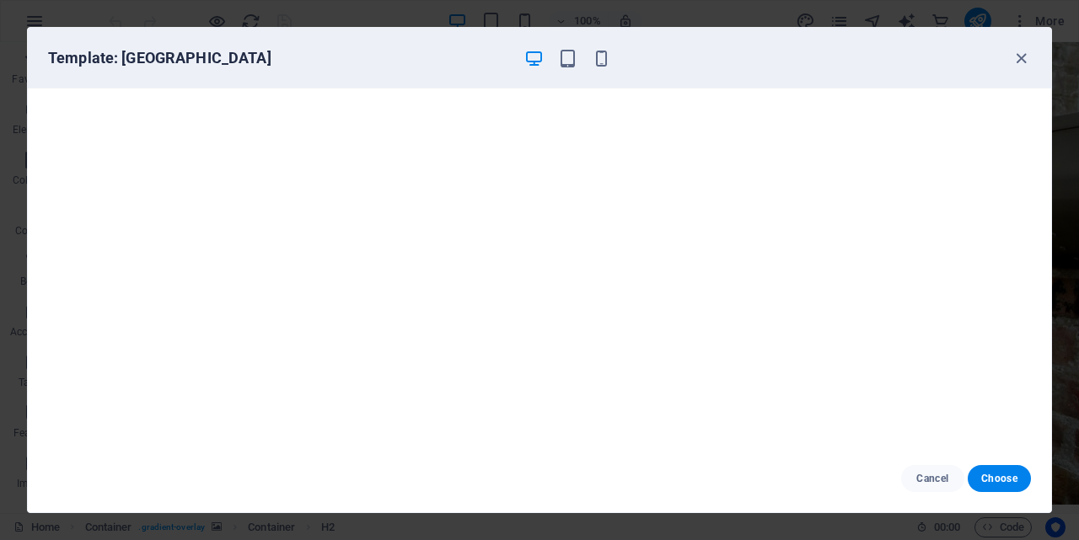
click at [0, 149] on div "Template: Art Museum Cancel Choose" at bounding box center [539, 270] width 1079 height 540
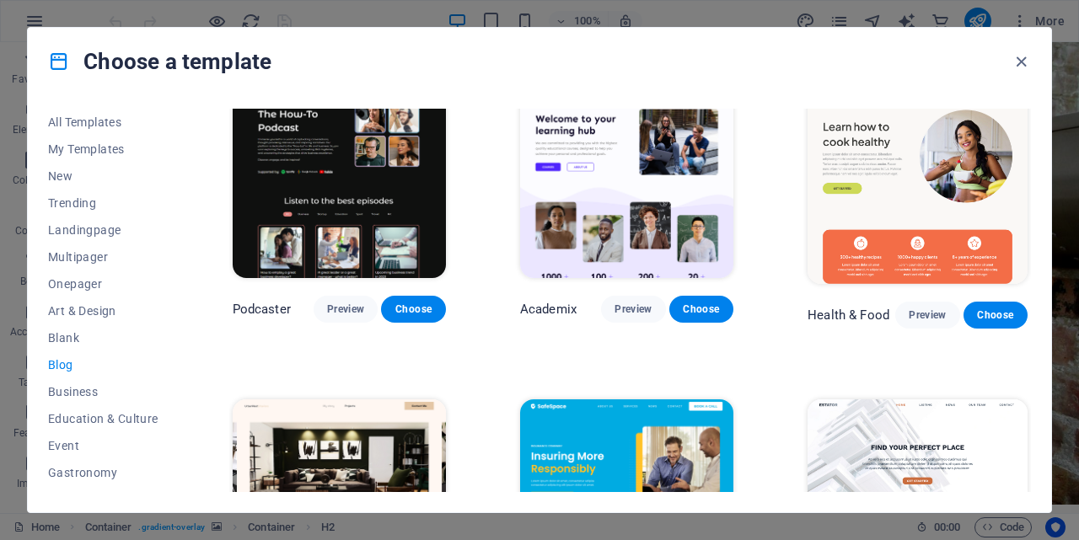
scroll to position [590, 0]
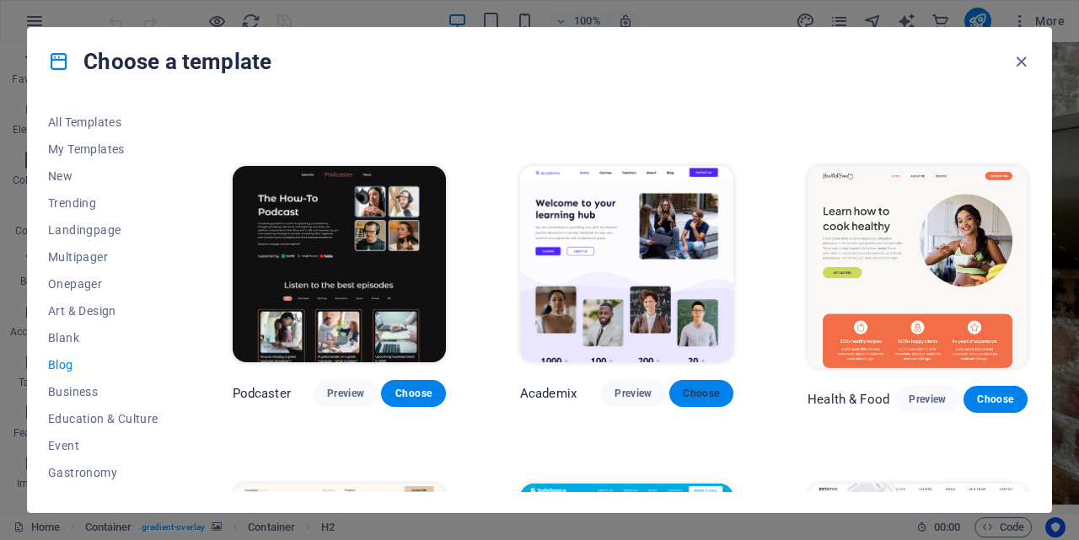
click at [711, 389] on span "Choose" at bounding box center [701, 393] width 37 height 13
